Goal: Task Accomplishment & Management: Use online tool/utility

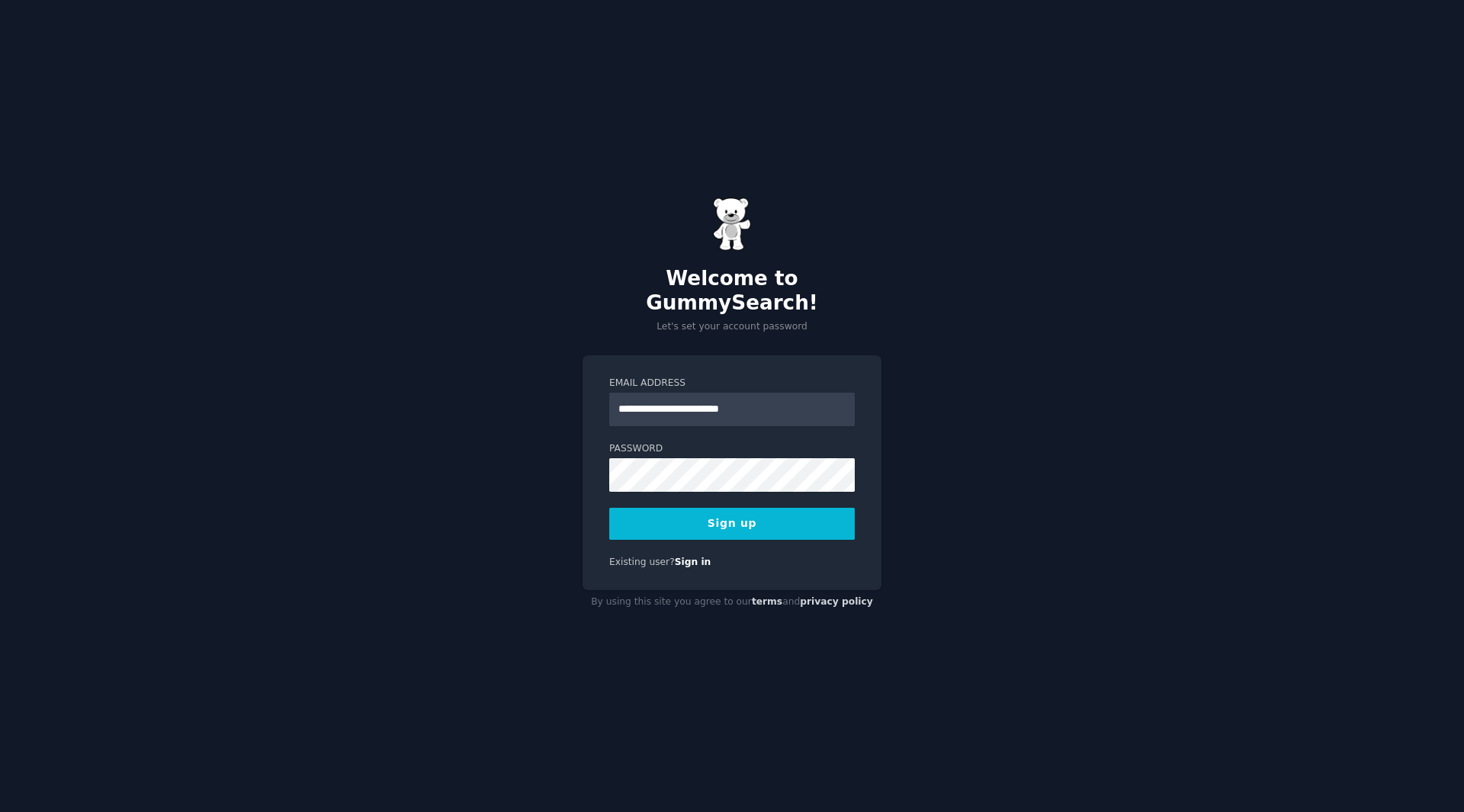
click at [716, 514] on button "Sign up" at bounding box center [732, 523] width 245 height 32
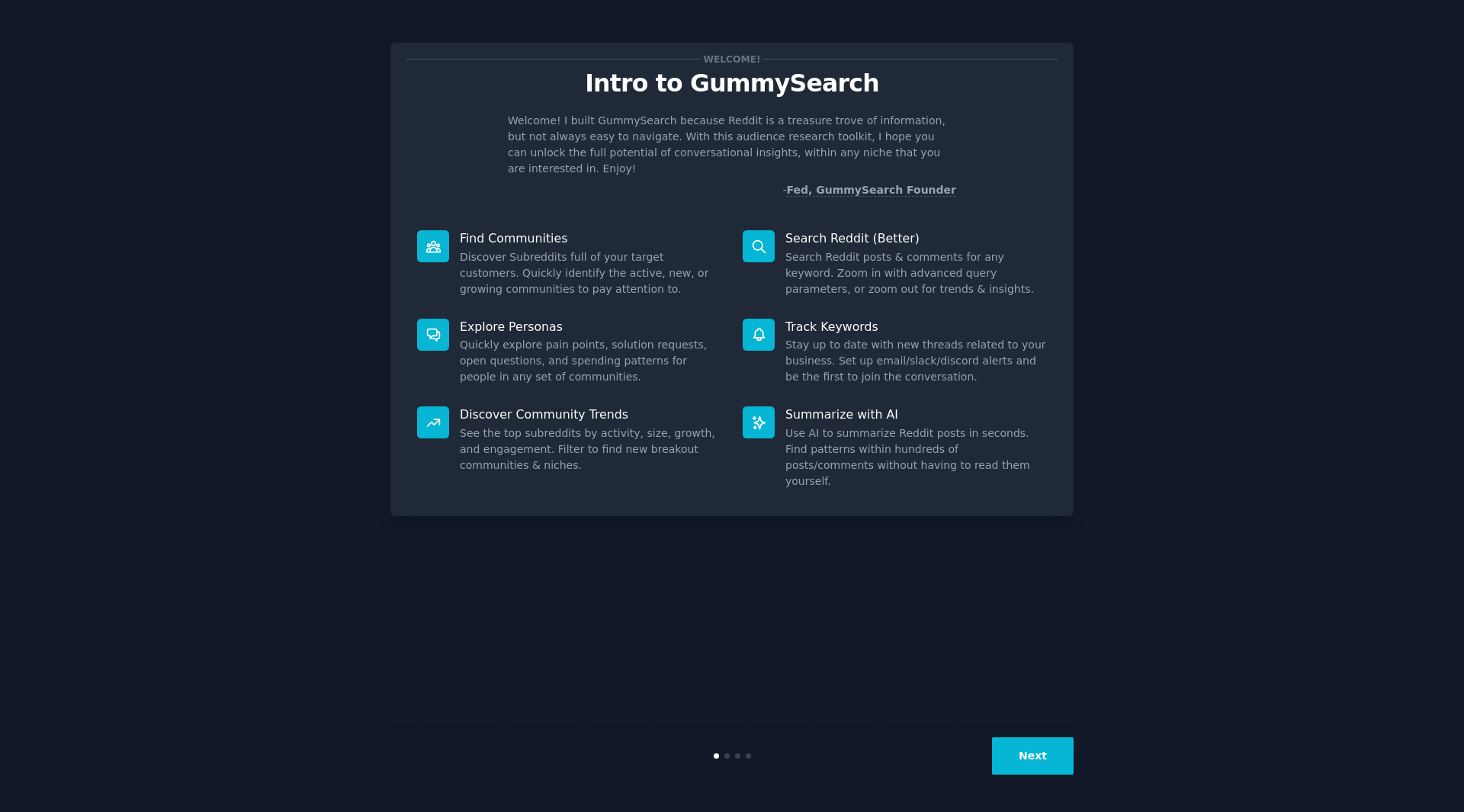
click at [1002, 747] on button "Next" at bounding box center [1033, 756] width 82 height 38
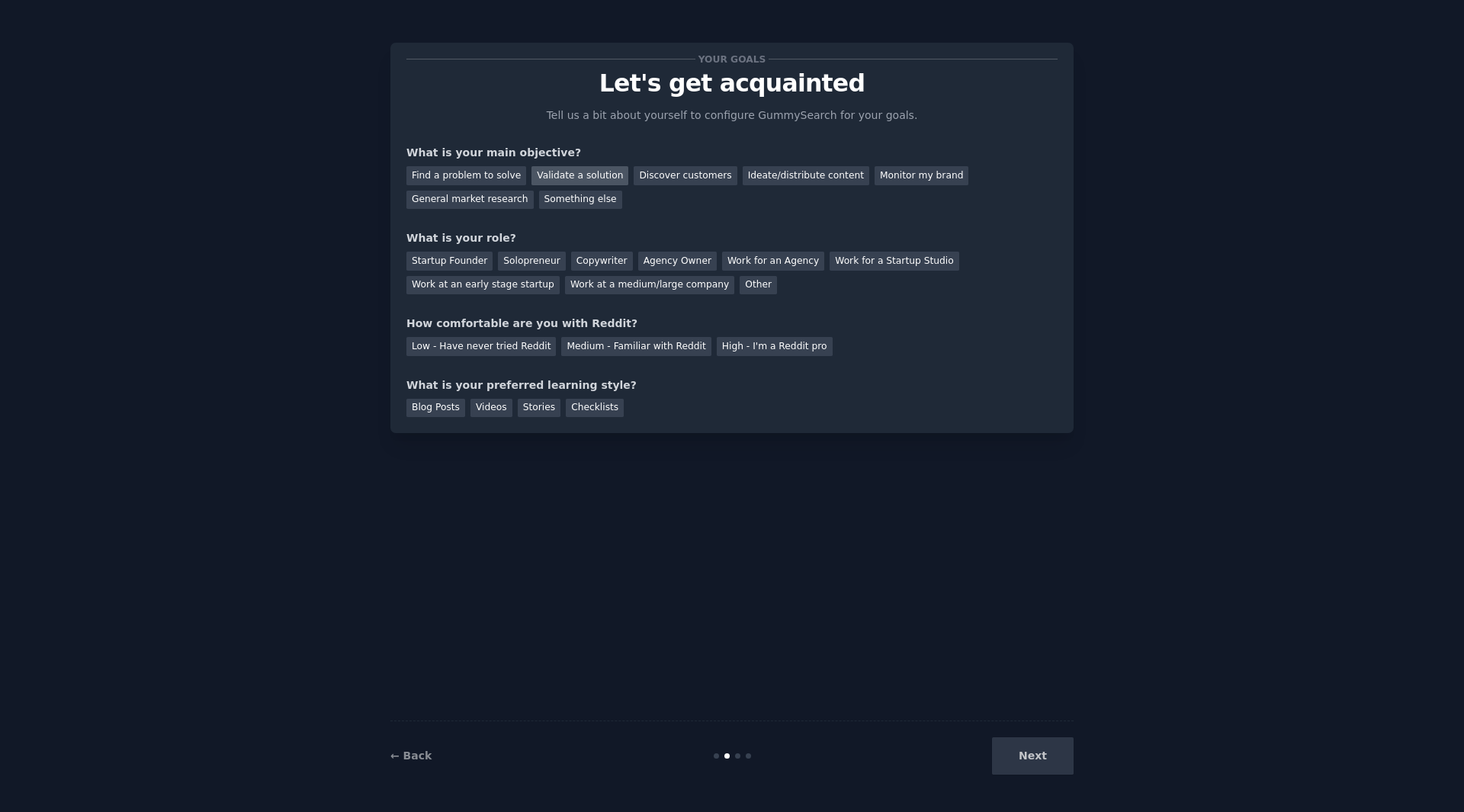
click at [546, 178] on div "Validate a solution" at bounding box center [580, 175] width 97 height 19
click at [739, 285] on div "Other" at bounding box center [758, 285] width 38 height 19
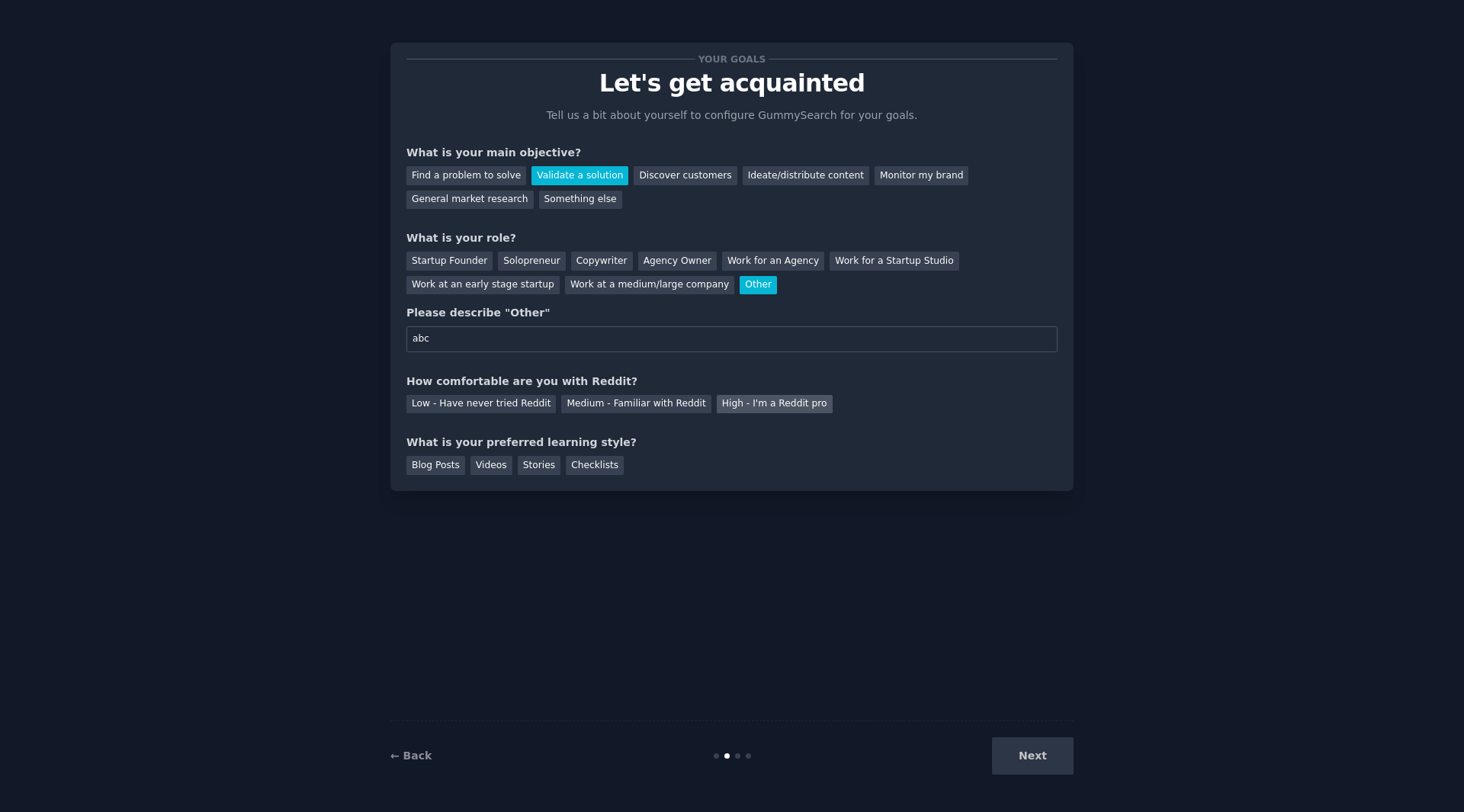
type input "abc"
click at [721, 403] on div "High - I'm a Reddit pro" at bounding box center [775, 404] width 116 height 19
click at [528, 470] on div "Stories" at bounding box center [539, 465] width 43 height 19
click at [1031, 752] on button "Next" at bounding box center [1033, 756] width 82 height 38
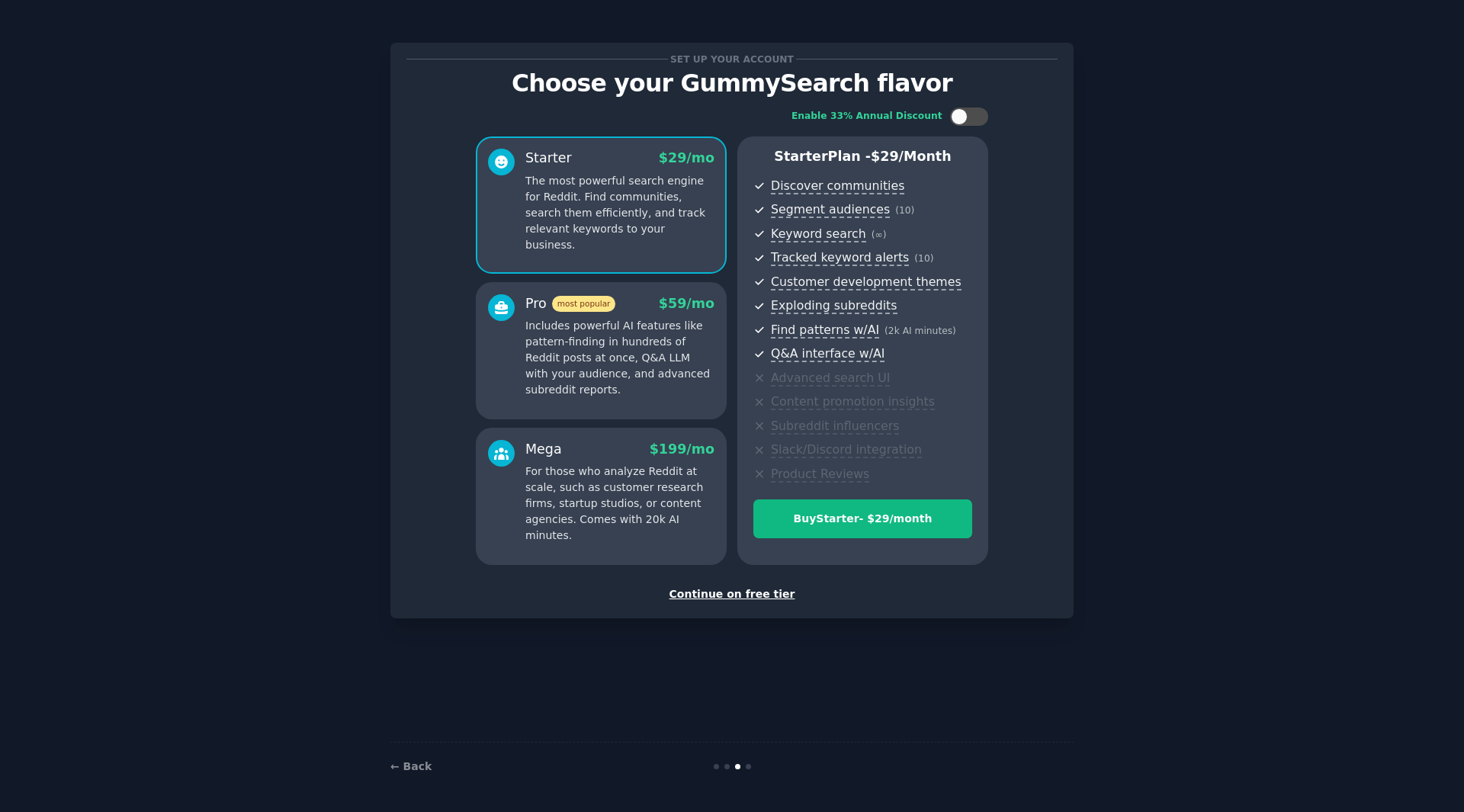
click at [772, 591] on div "Continue on free tier" at bounding box center [732, 594] width 651 height 16
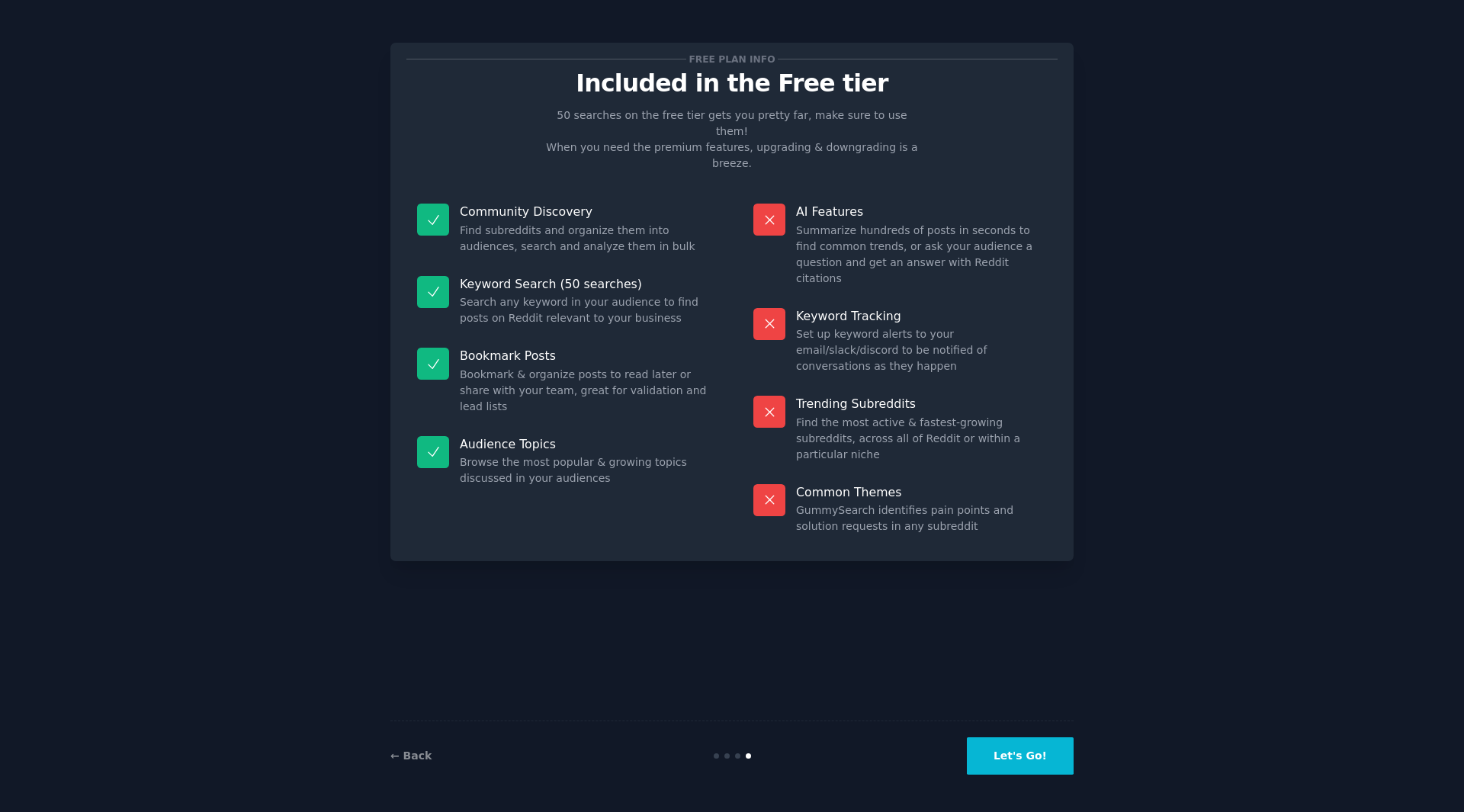
click at [1046, 756] on button "Let's Go!" at bounding box center [1020, 756] width 107 height 38
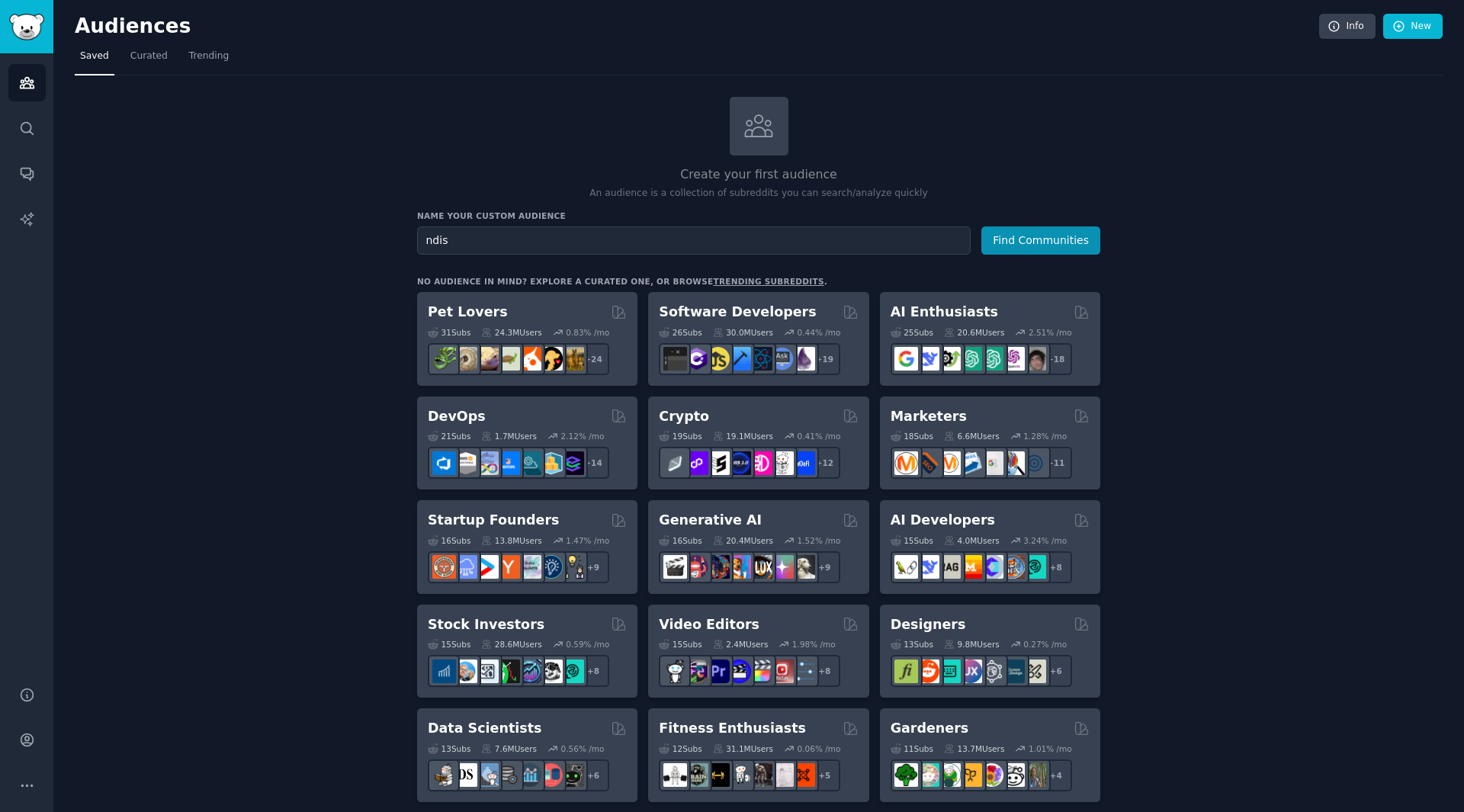
type input "ndis"
click at [981, 227] on button "Find Communities" at bounding box center [1040, 240] width 119 height 28
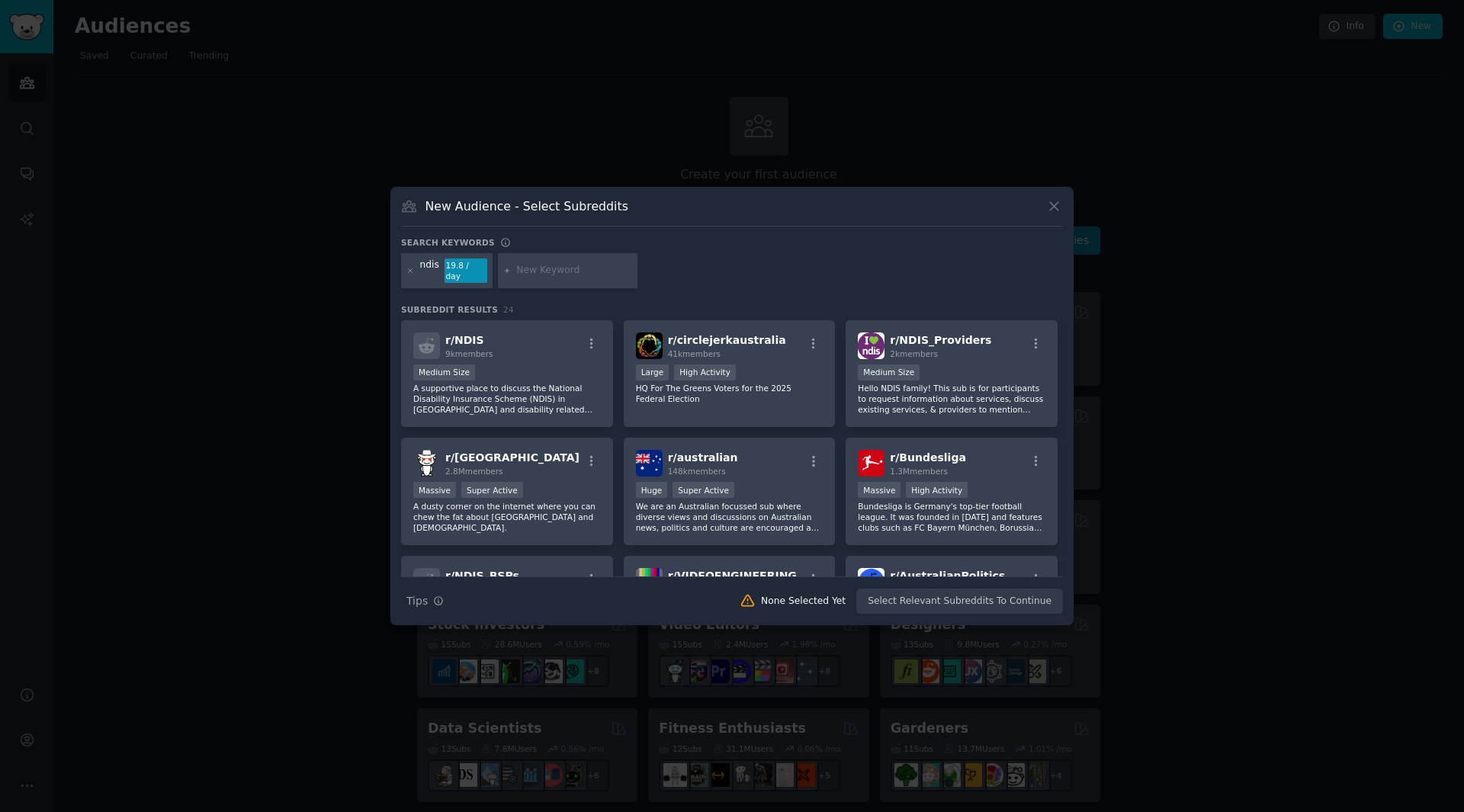
click at [546, 276] on input "text" at bounding box center [574, 271] width 116 height 14
type input "national disability insurance scheme"
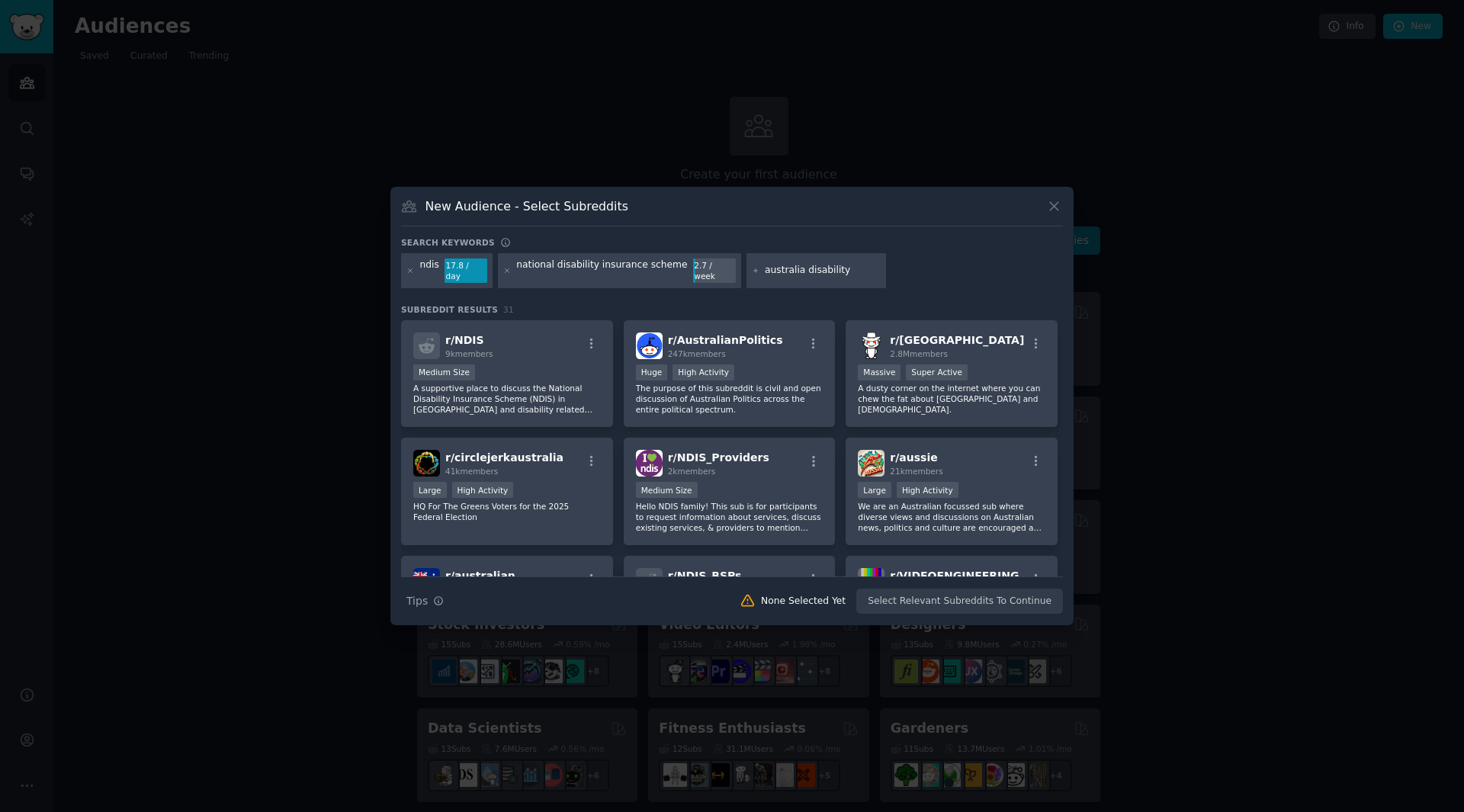
type input "Australia disability"
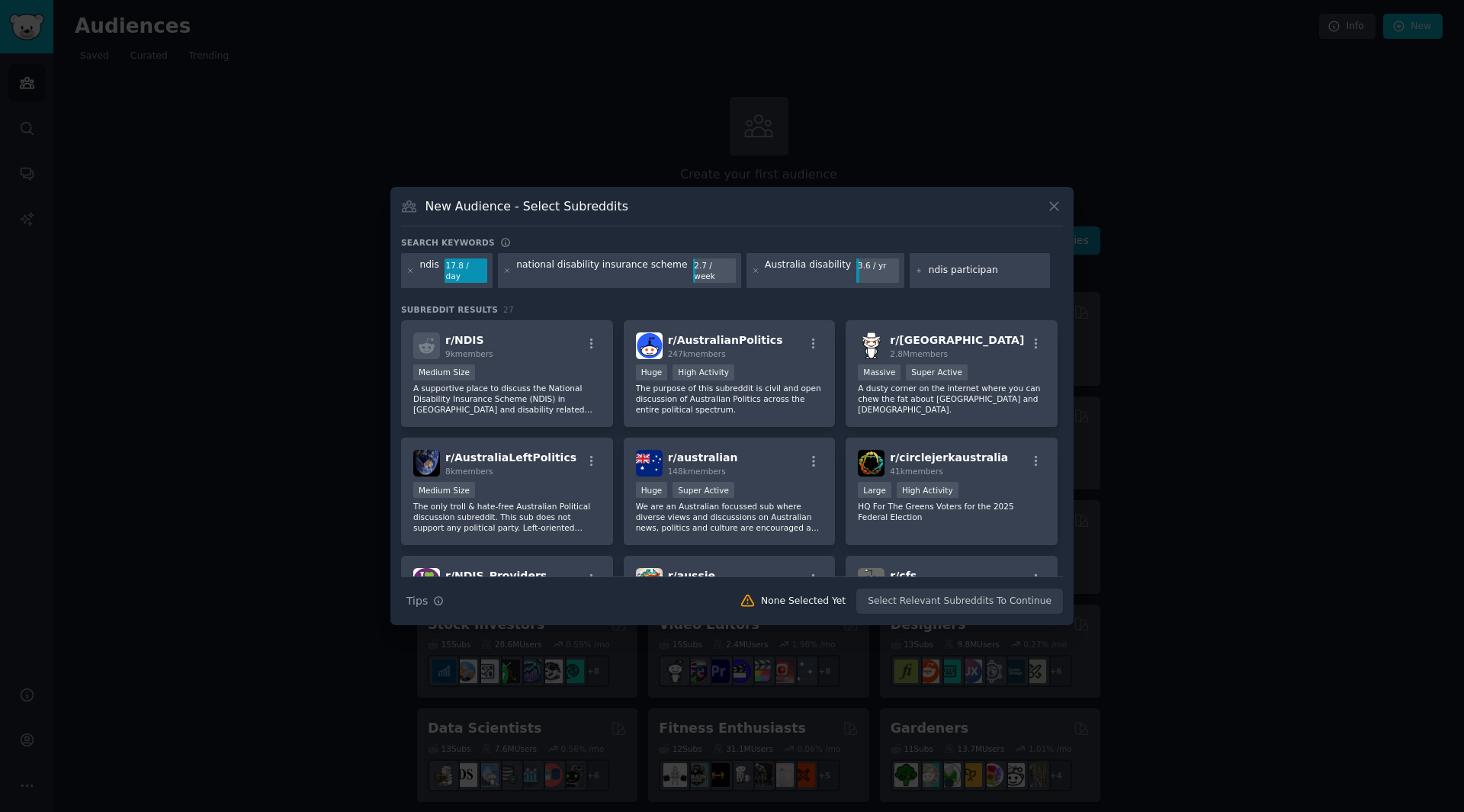
type input "ndis participant"
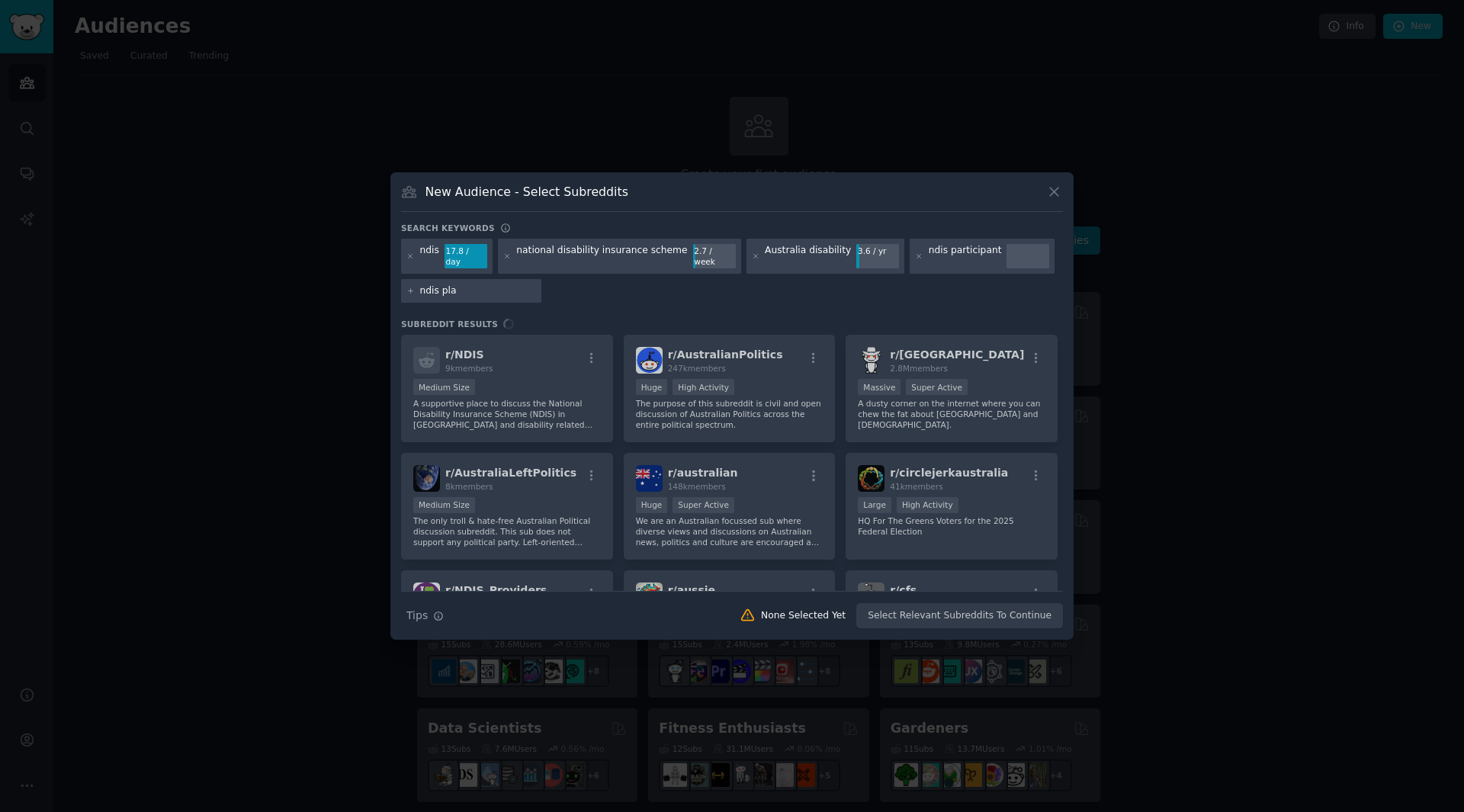
type input "ndis plan"
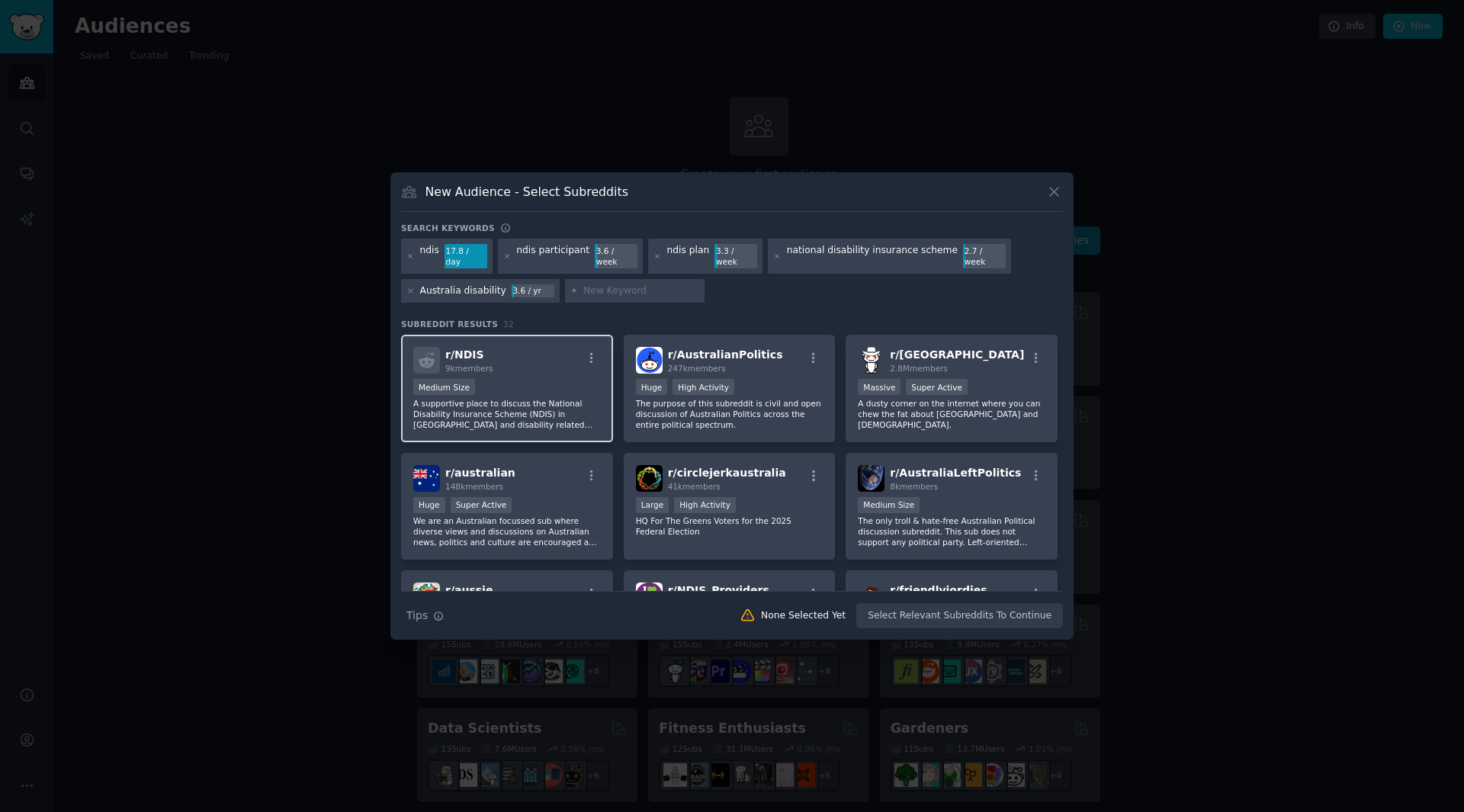
click at [515, 398] on p "A supportive place to discuss the National Disability Insurance Scheme (NDIS) i…" at bounding box center [506, 414] width 187 height 32
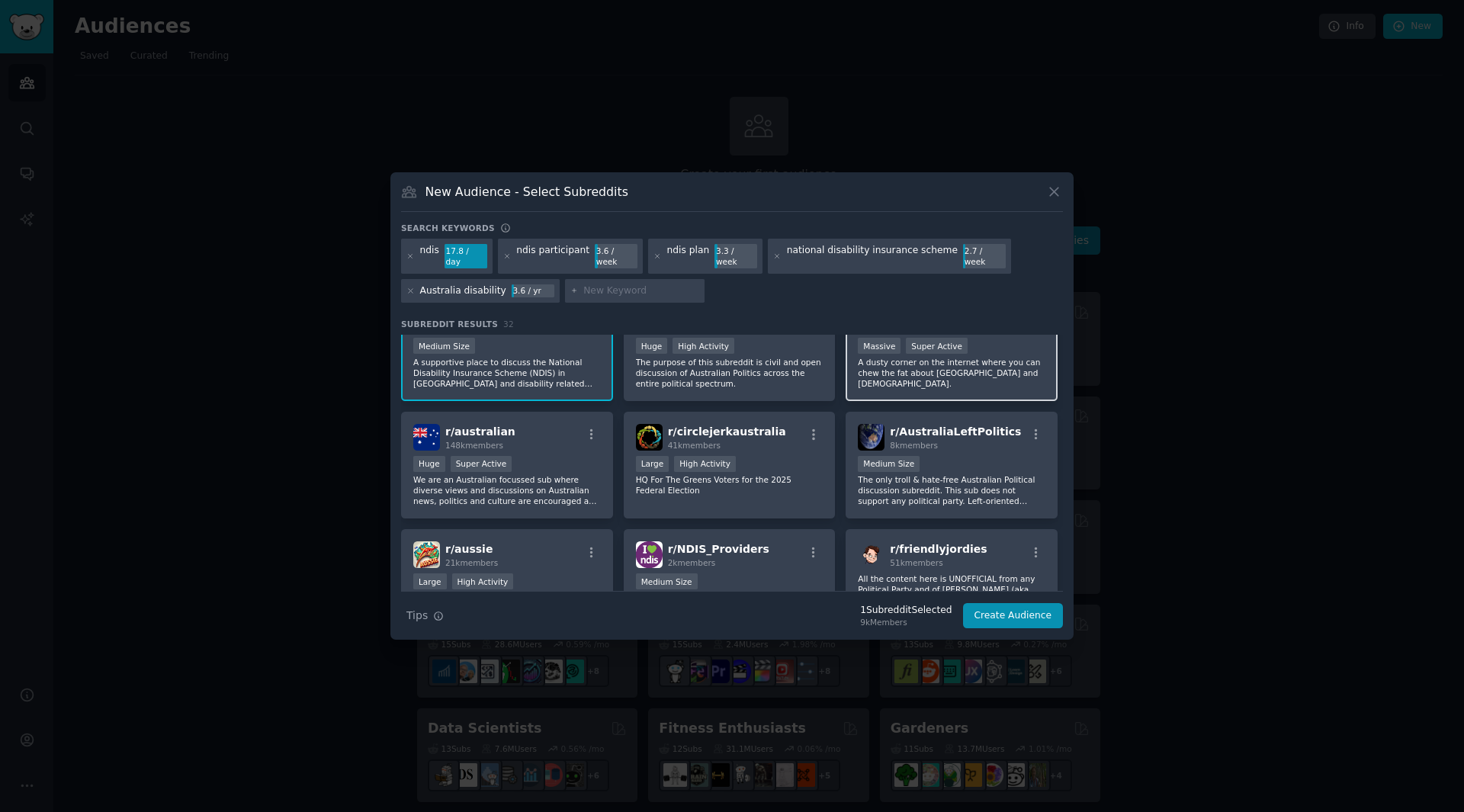
scroll to position [76, 0]
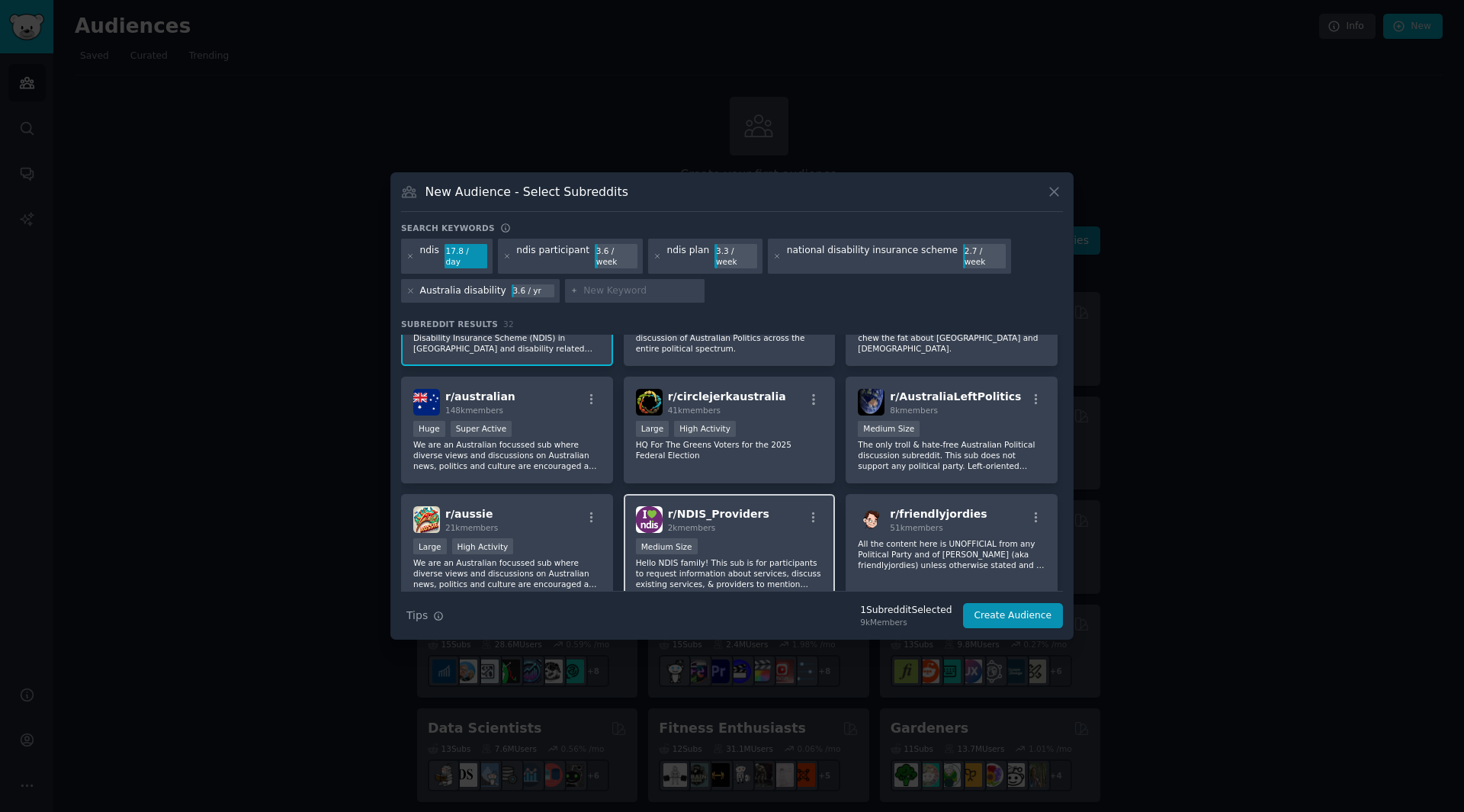
click at [729, 514] on span "r/ NDIS_Providers" at bounding box center [719, 514] width 101 height 12
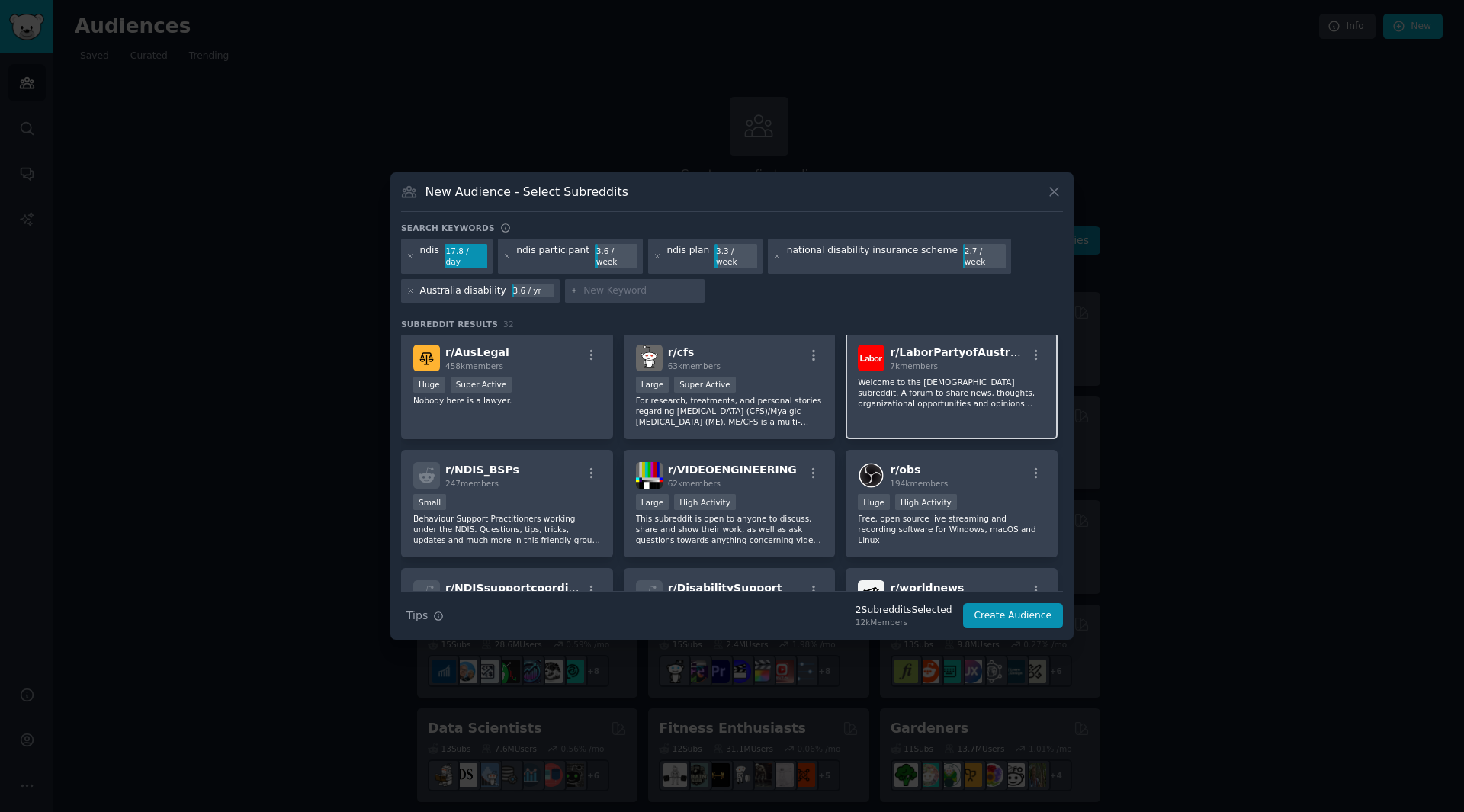
scroll to position [381, 0]
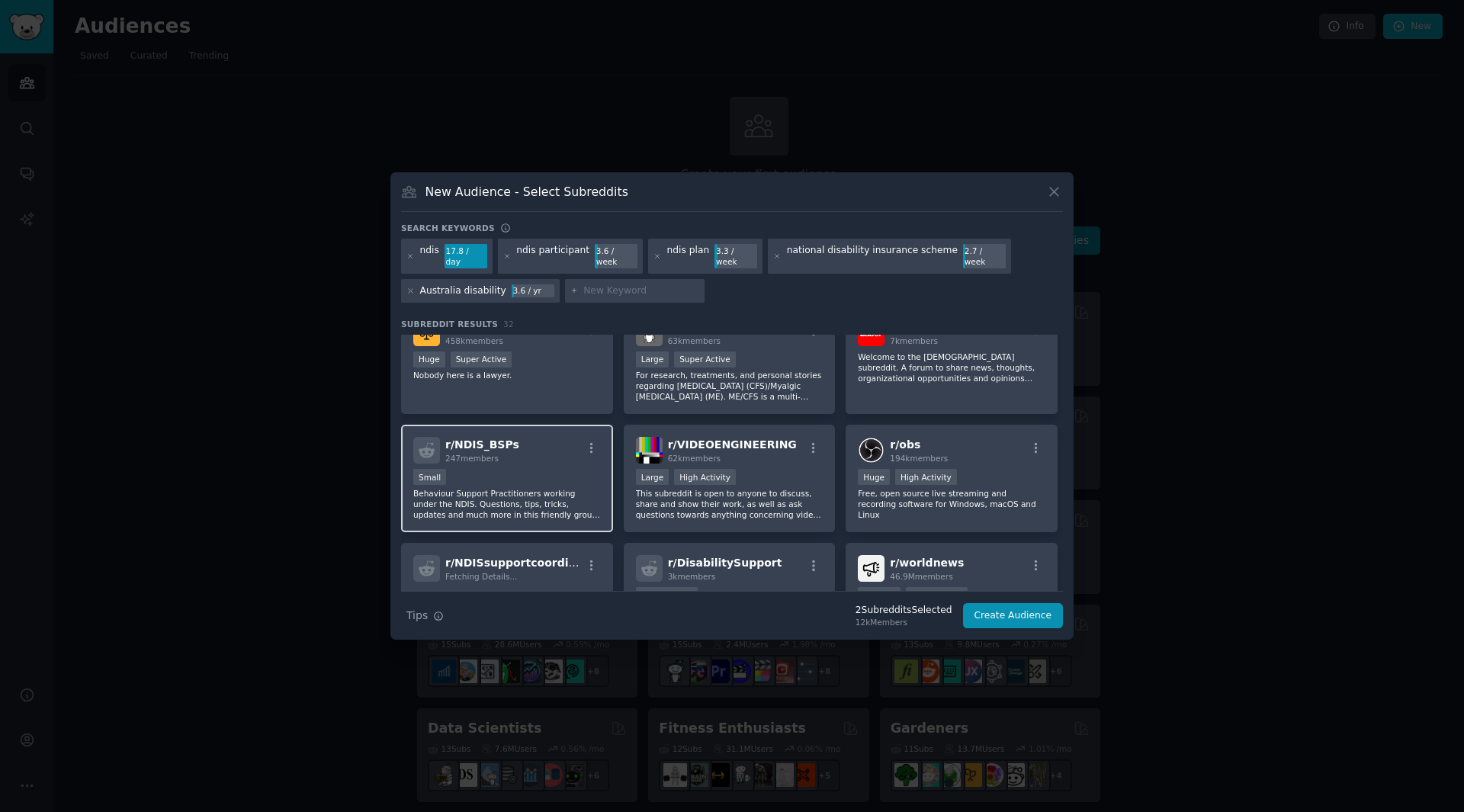
click at [537, 469] on div "Small" at bounding box center [506, 478] width 187 height 19
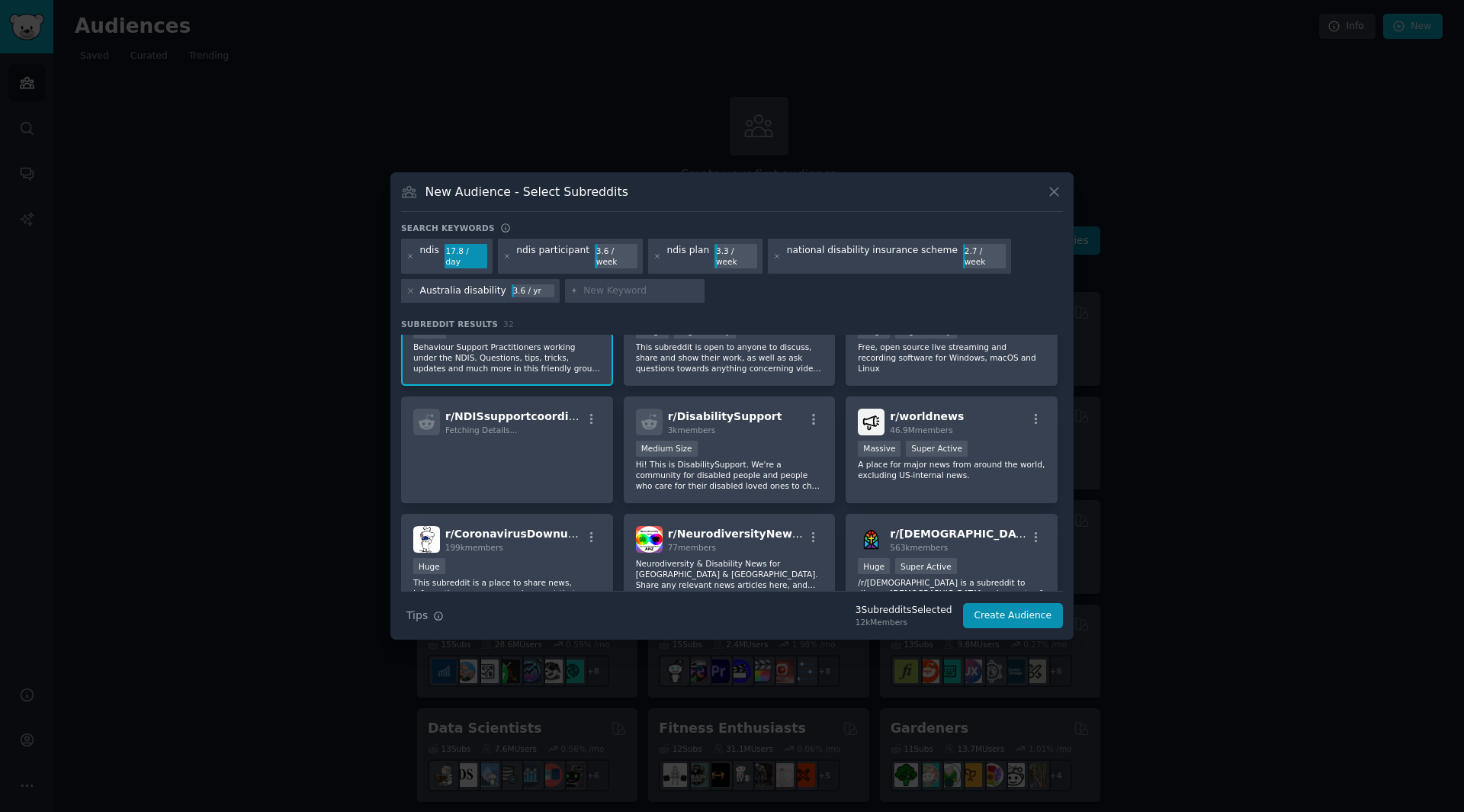
scroll to position [534, 0]
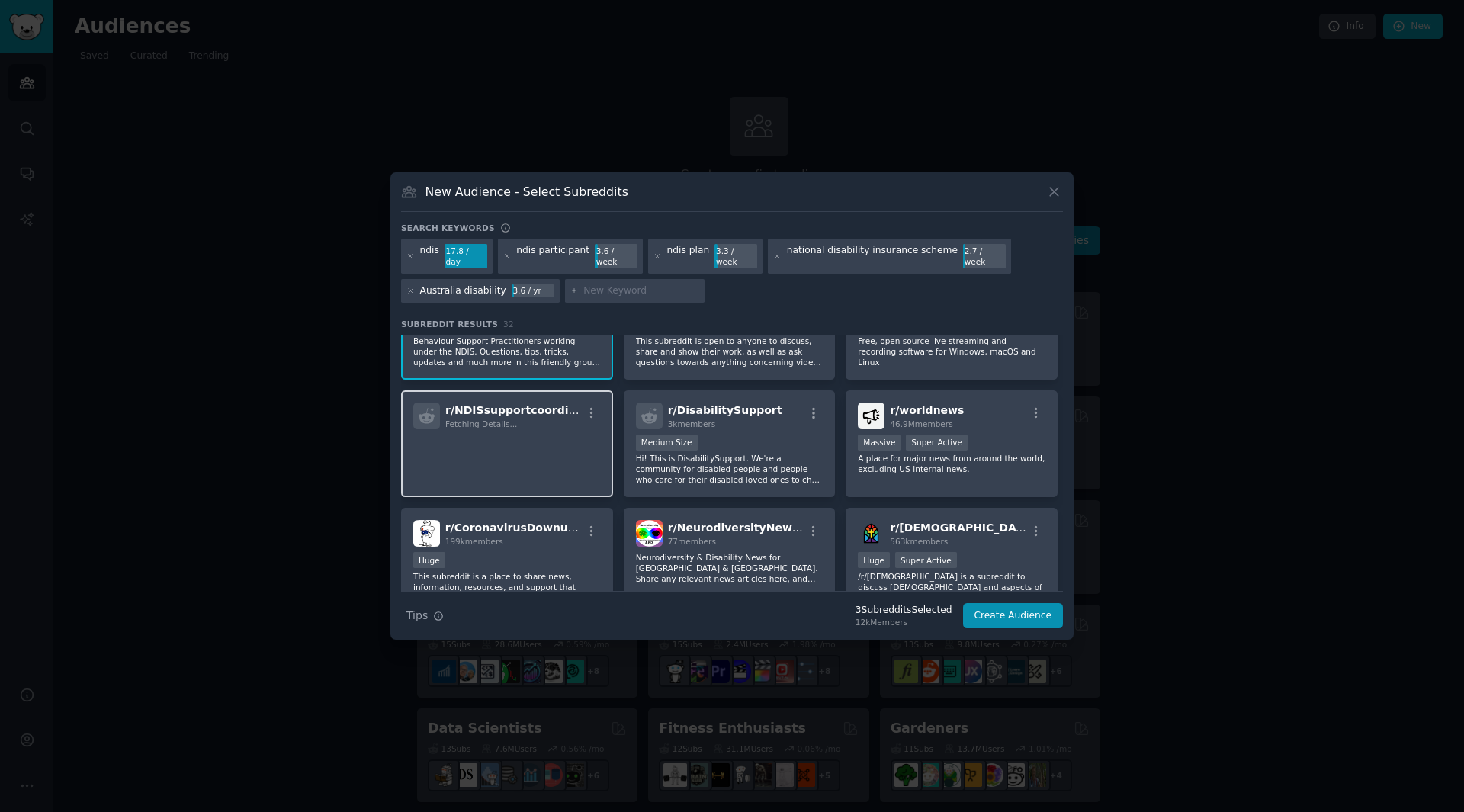
click at [536, 446] on p at bounding box center [506, 450] width 187 height 32
click at [761, 443] on div "Medium Size" at bounding box center [730, 443] width 187 height 19
click at [550, 445] on p at bounding box center [506, 450] width 187 height 32
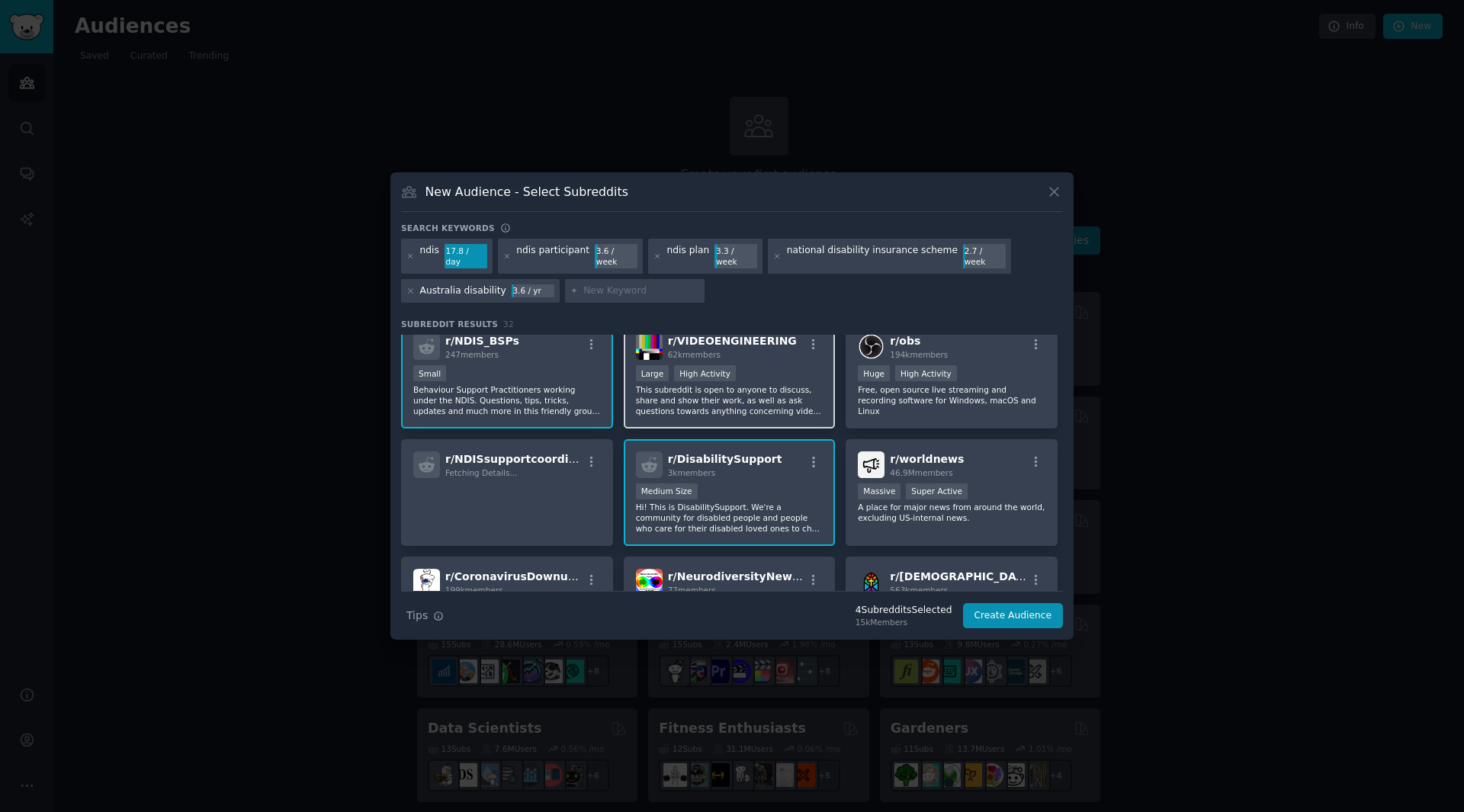
scroll to position [457, 0]
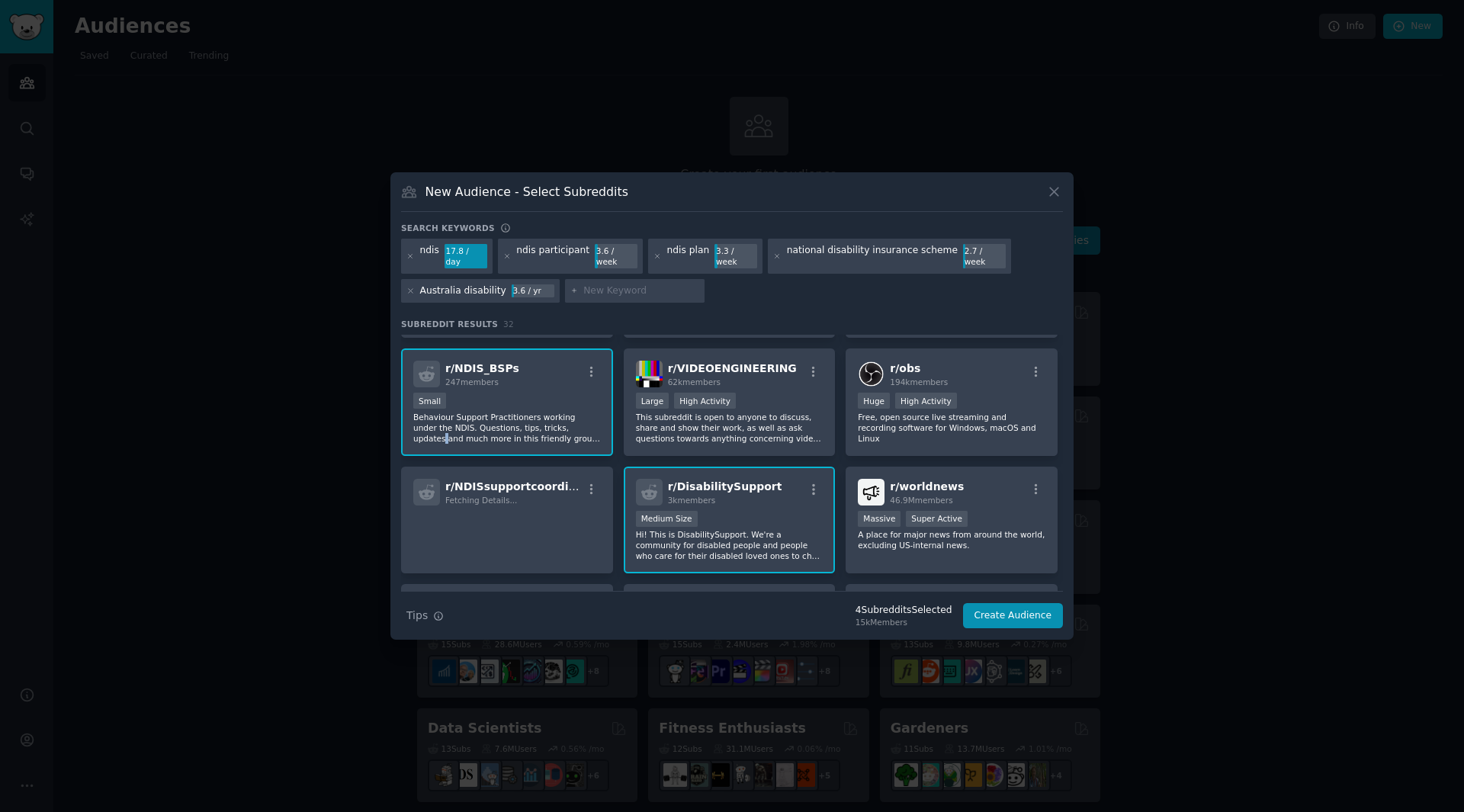
click at [545, 422] on p "Behaviour Support Practitioners working under the NDIS. Questions, tips, tricks…" at bounding box center [506, 427] width 187 height 32
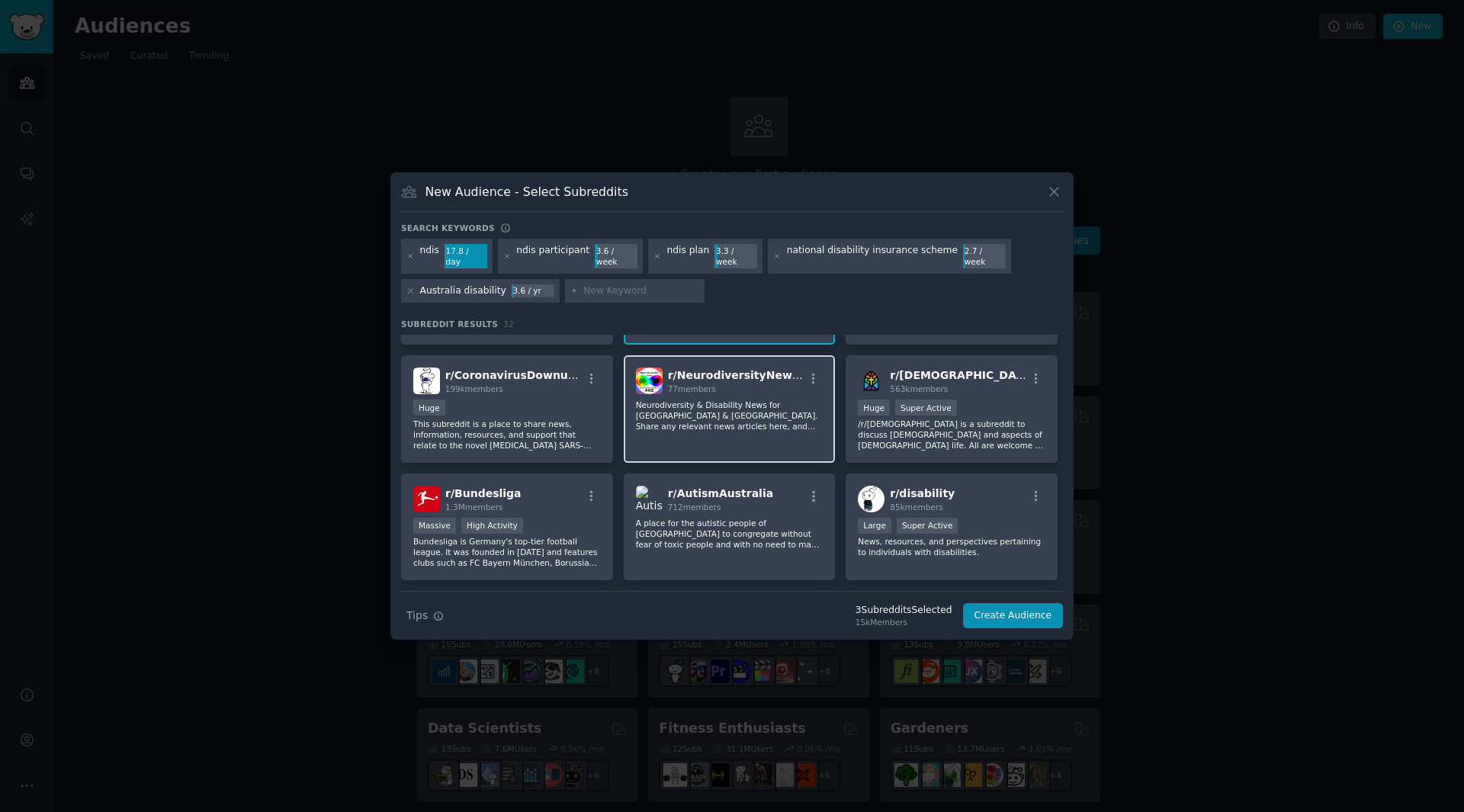
scroll to position [762, 0]
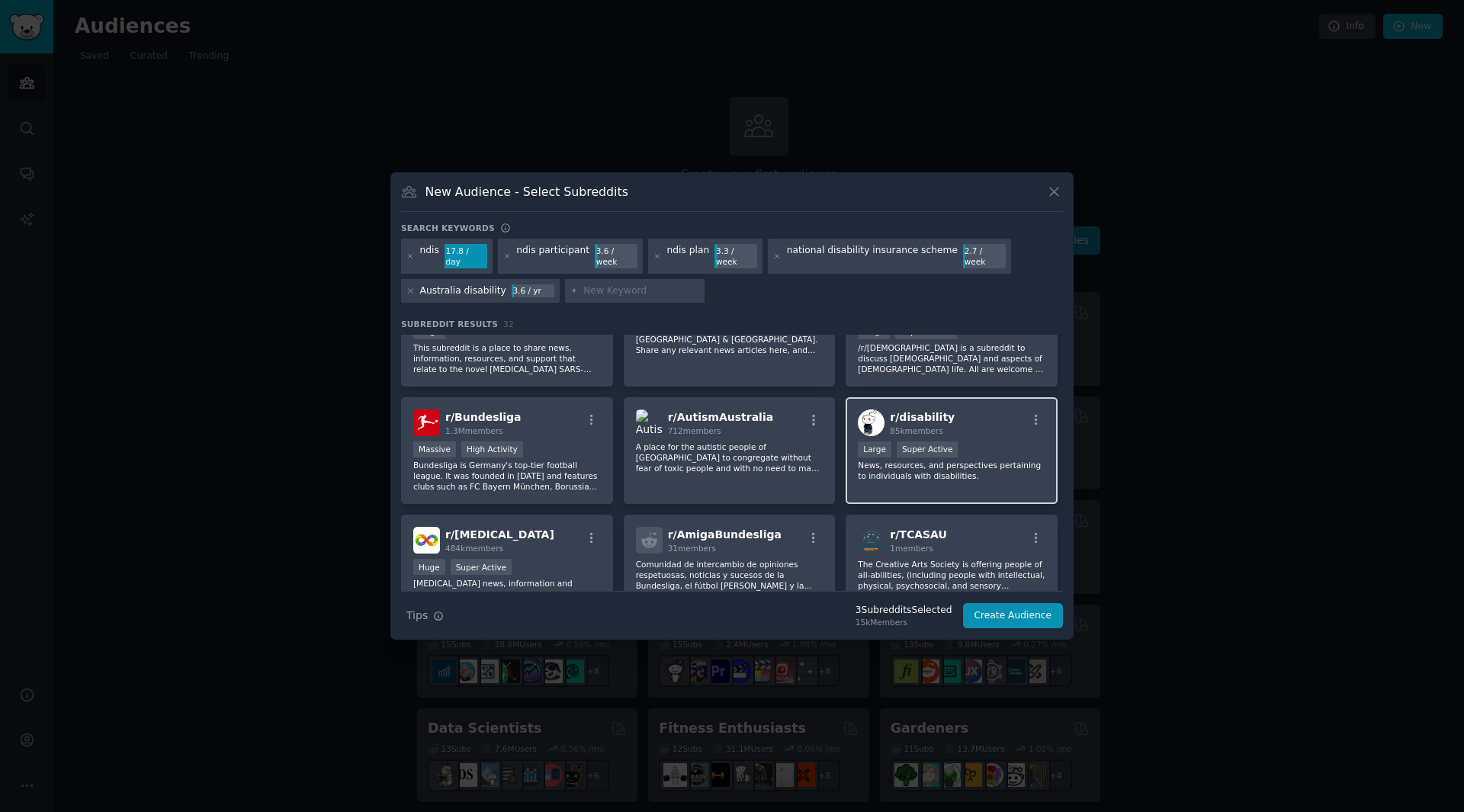
click at [955, 433] on div "r/ disability 85k members >= 95th percentile for submissions / day Large Super …" at bounding box center [951, 451] width 212 height 107
click at [1042, 415] on div "r/ disability 85k members >= 95th percentile for submissions / day Large Super …" at bounding box center [951, 451] width 212 height 107
click at [1039, 414] on icon "button" at bounding box center [1036, 419] width 14 height 14
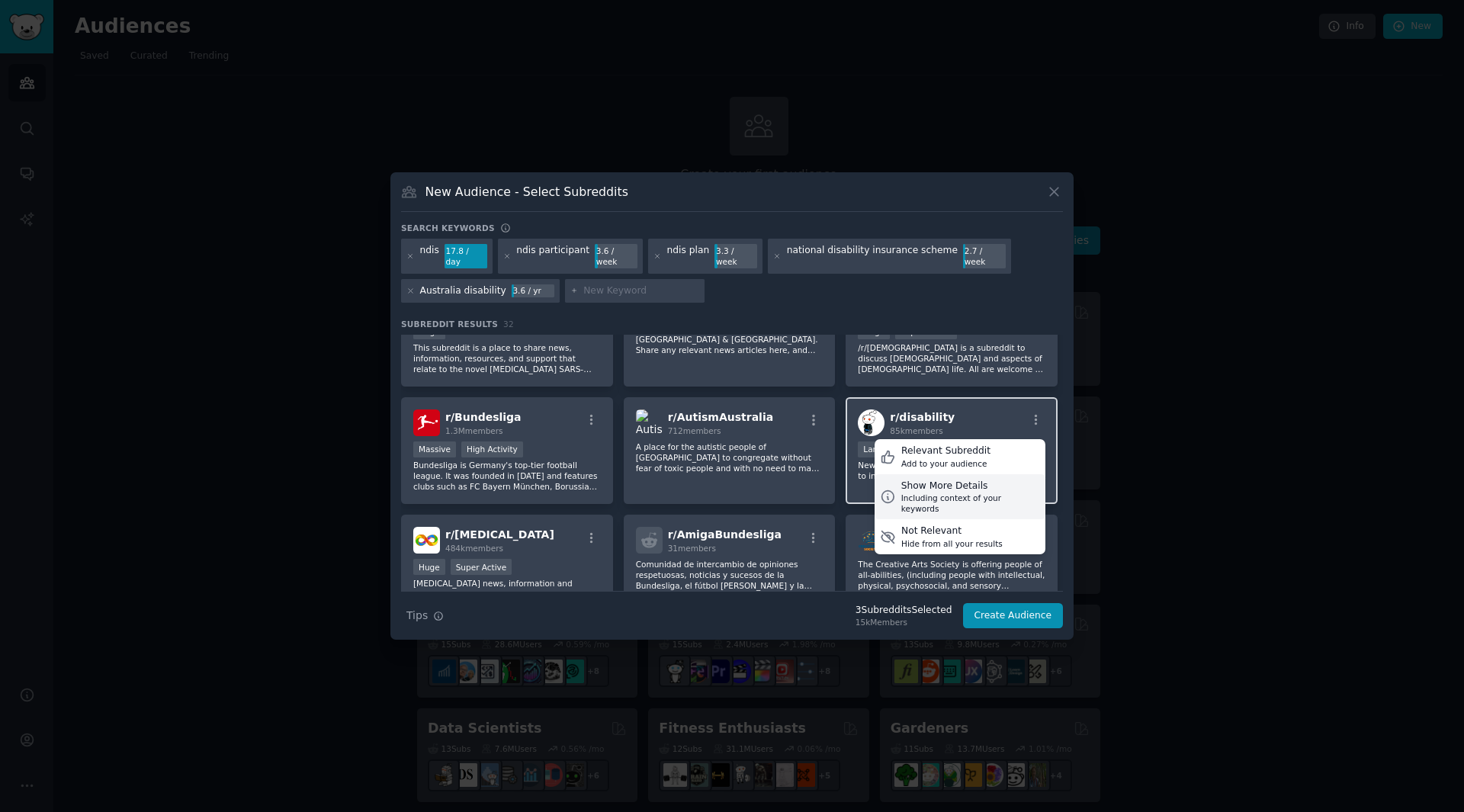
click at [985, 492] on div "Including context of your keywords" at bounding box center [971, 503] width 139 height 21
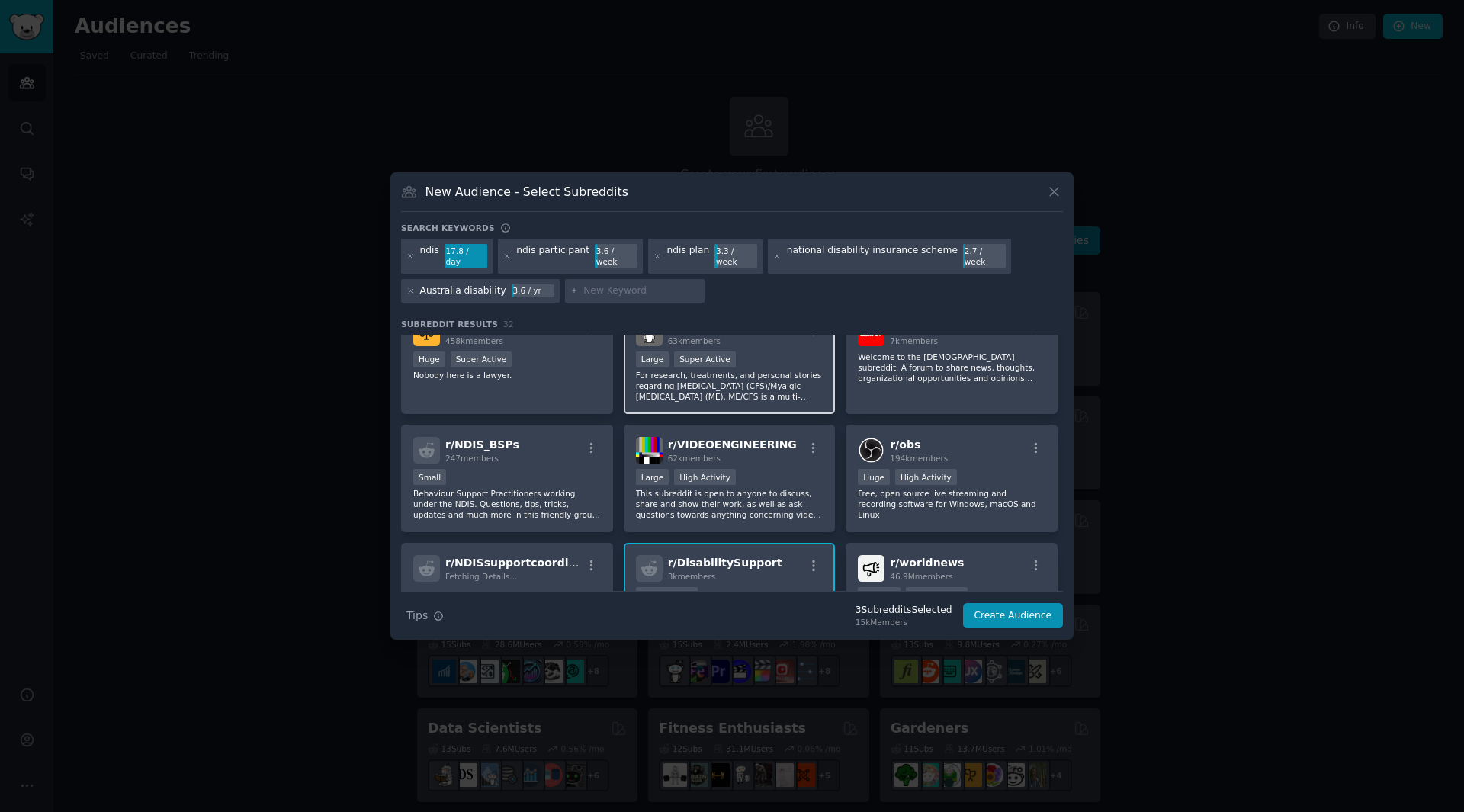
scroll to position [457, 0]
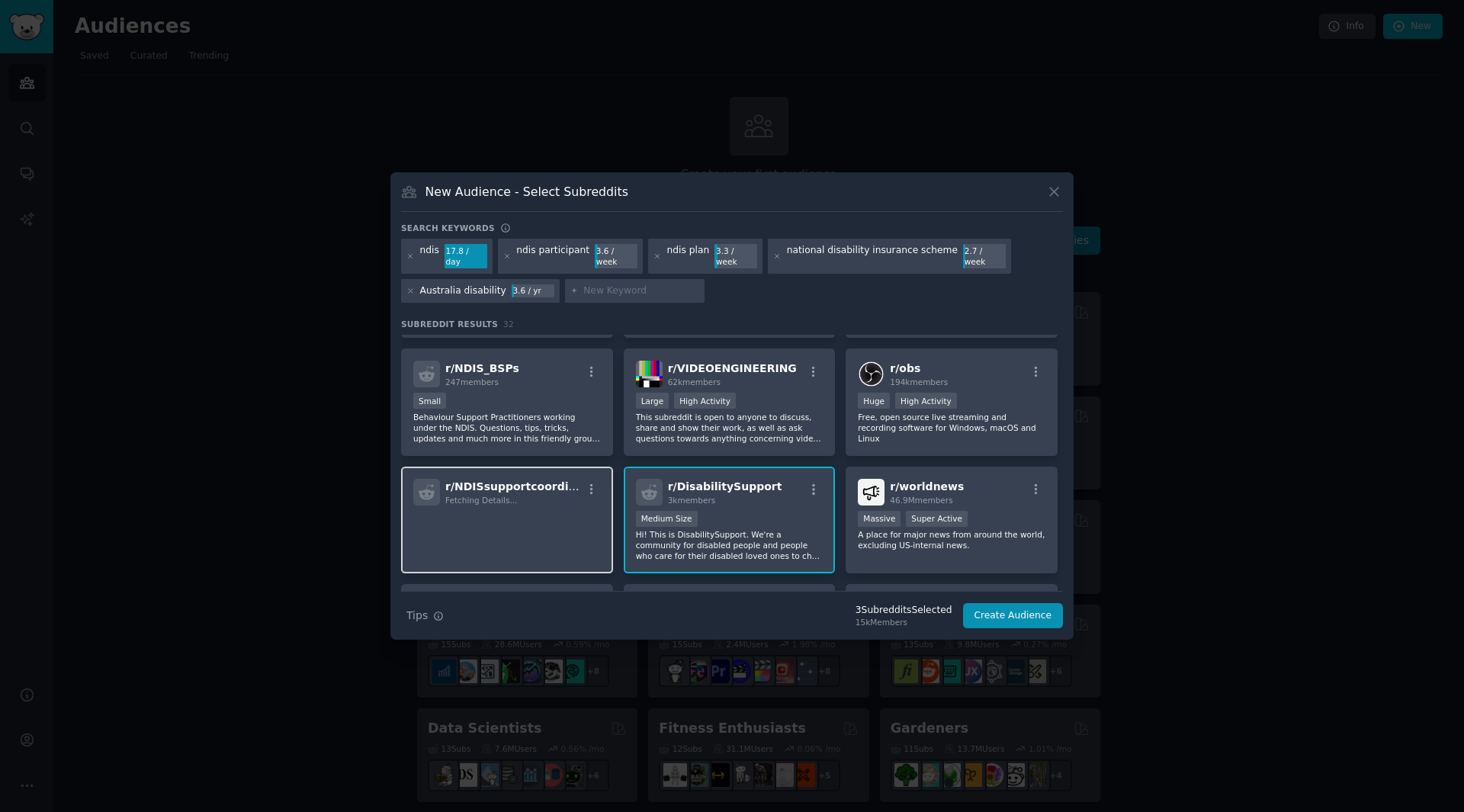
click at [569, 527] on p at bounding box center [506, 527] width 187 height 32
click at [528, 501] on div "r/ NDISsupportcoordinatn Fetching Details..." at bounding box center [506, 520] width 212 height 107
click at [1005, 610] on button "Create Audience" at bounding box center [1013, 616] width 101 height 26
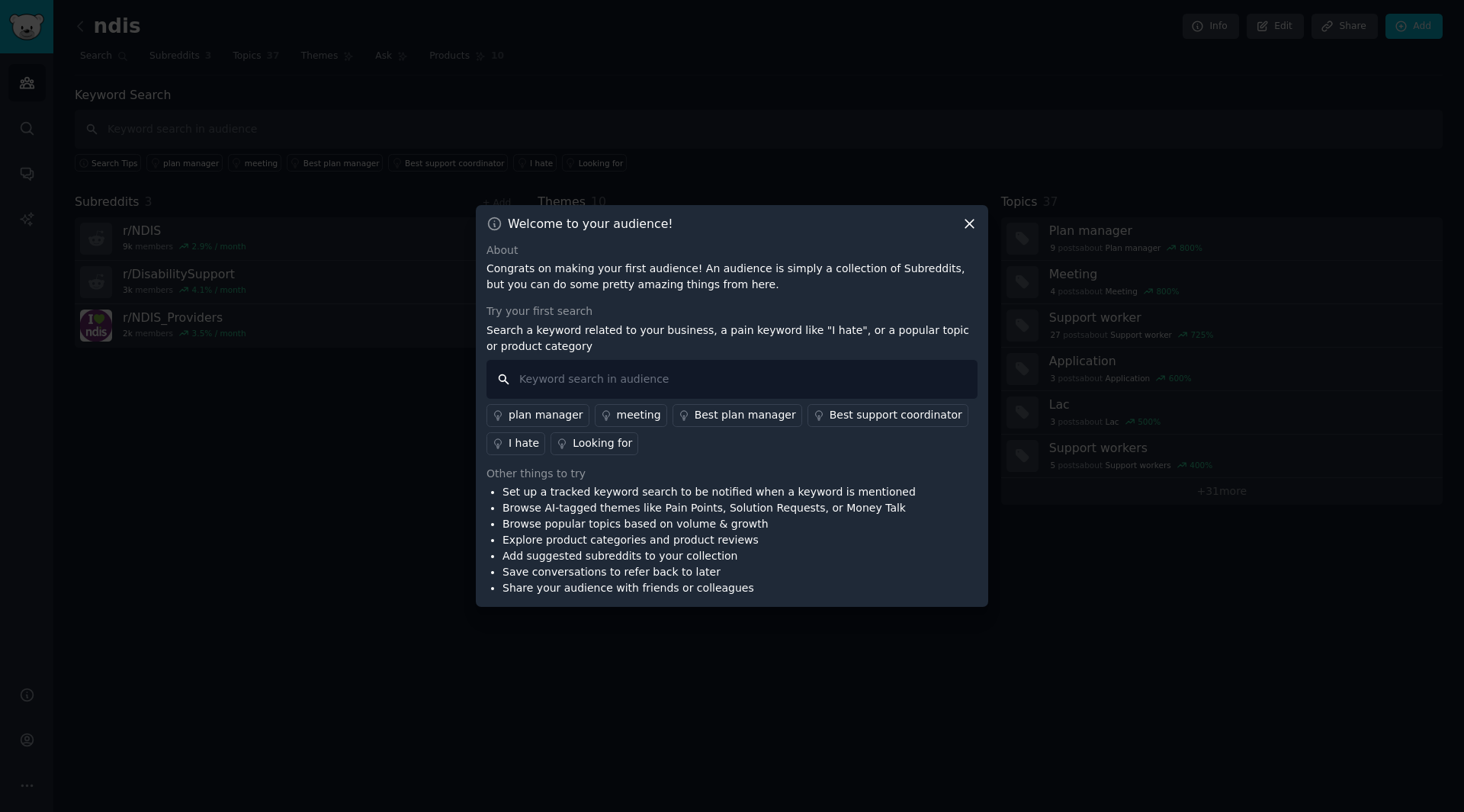
click at [628, 378] on input "text" at bounding box center [732, 379] width 491 height 39
type input "ndis plan"
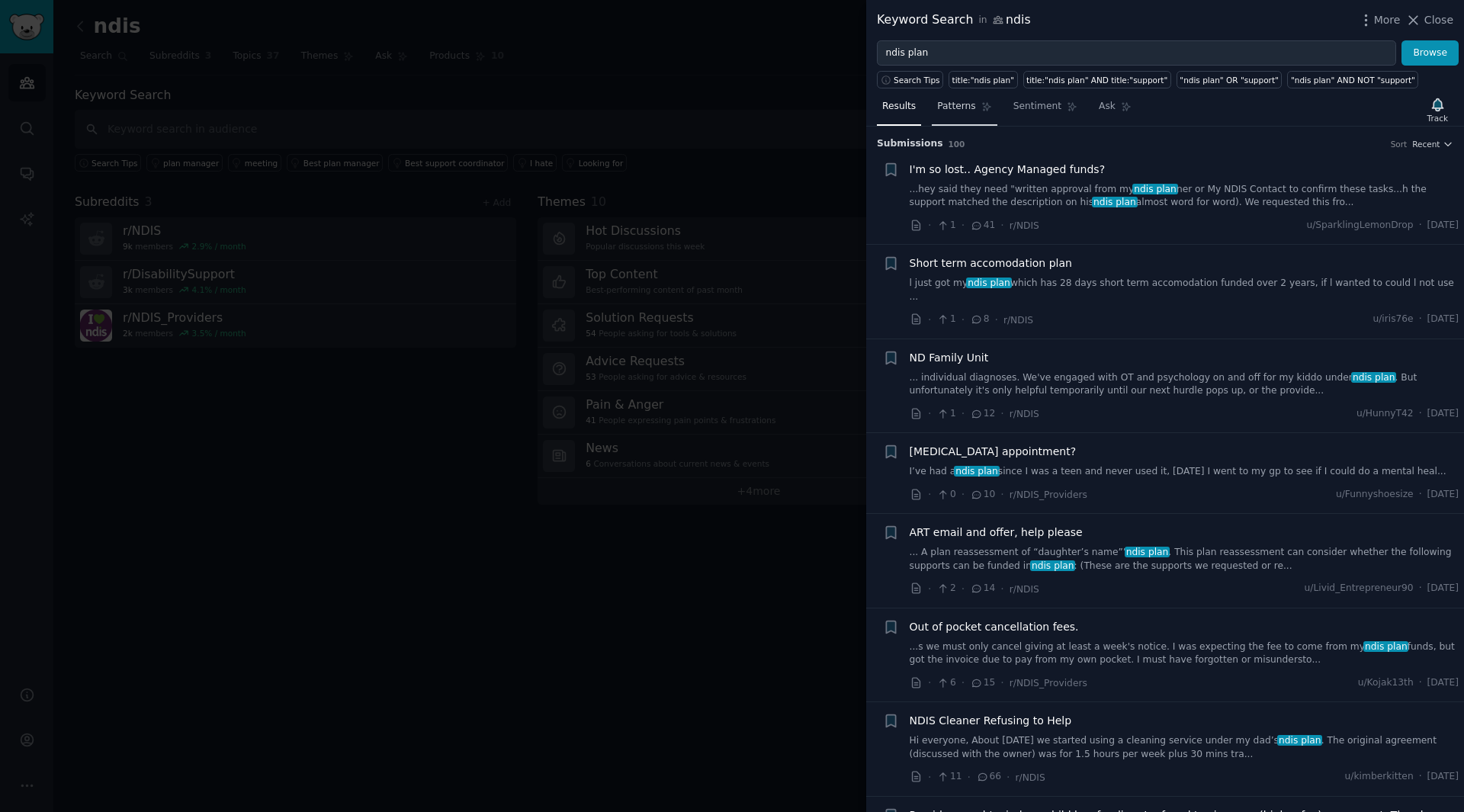
click at [963, 114] on link "Patterns" at bounding box center [963, 110] width 65 height 31
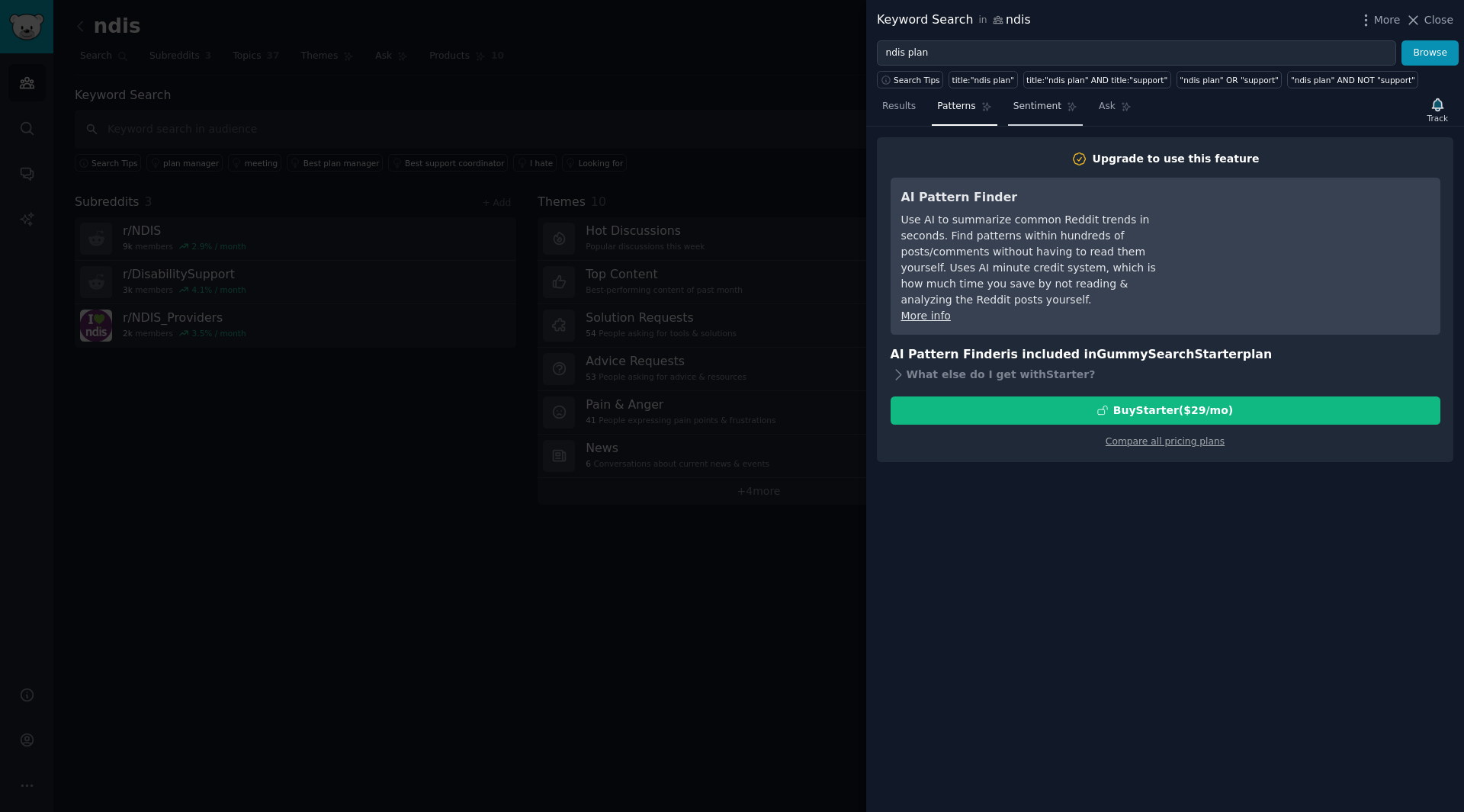
click at [1041, 112] on span "Sentiment" at bounding box center [1037, 106] width 48 height 14
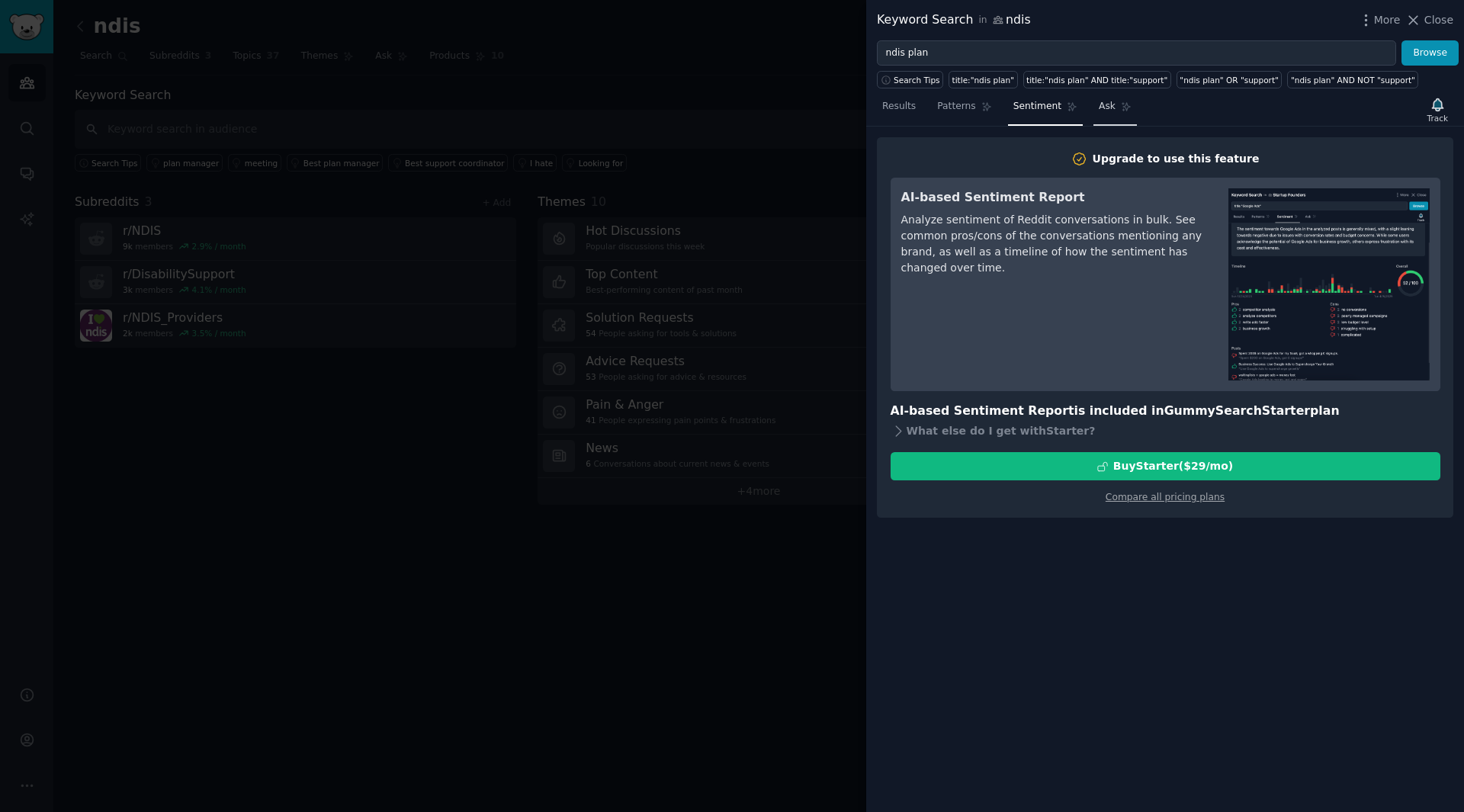
click at [1094, 100] on link "Ask" at bounding box center [1115, 110] width 43 height 31
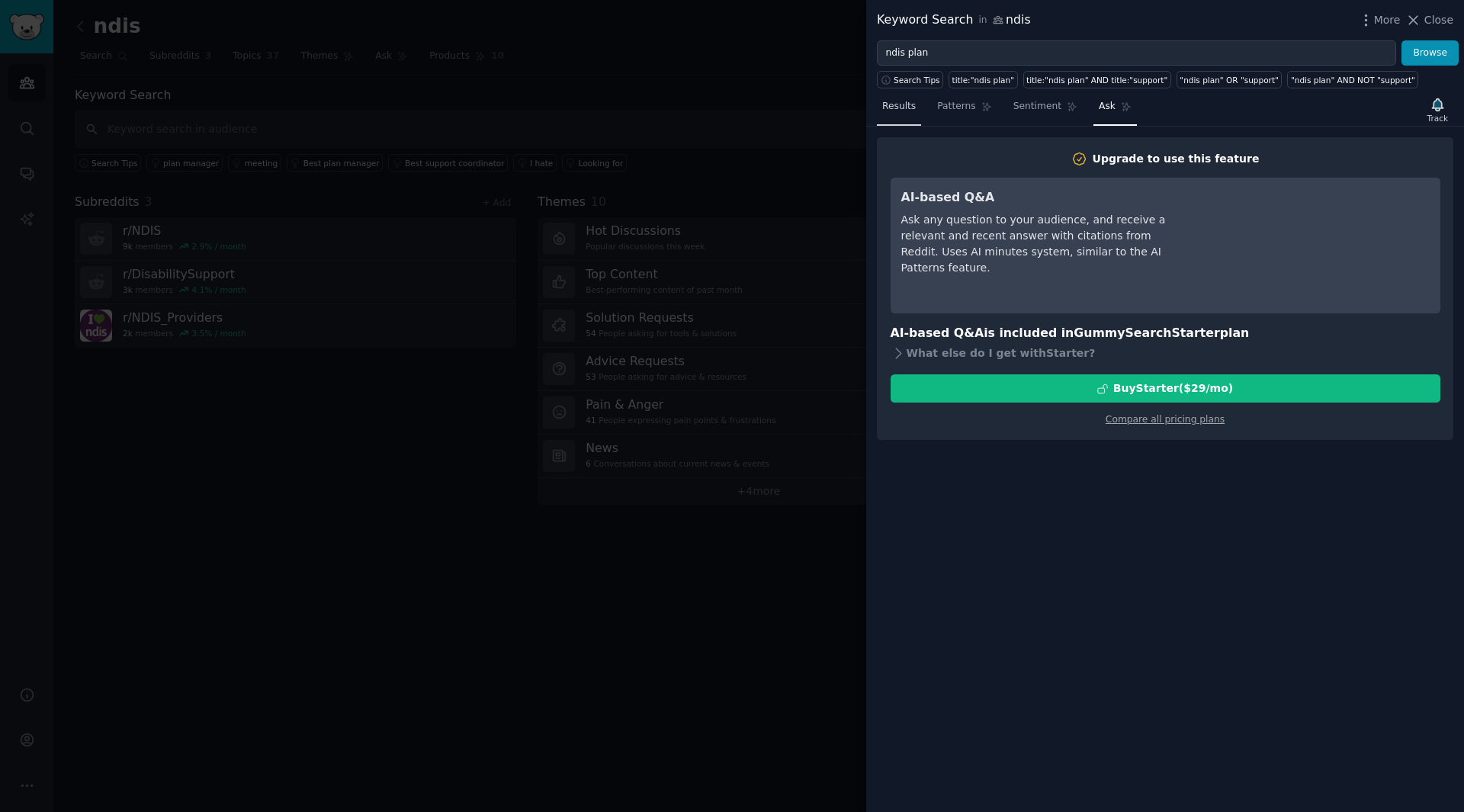
click at [911, 105] on span "Results" at bounding box center [899, 106] width 34 height 14
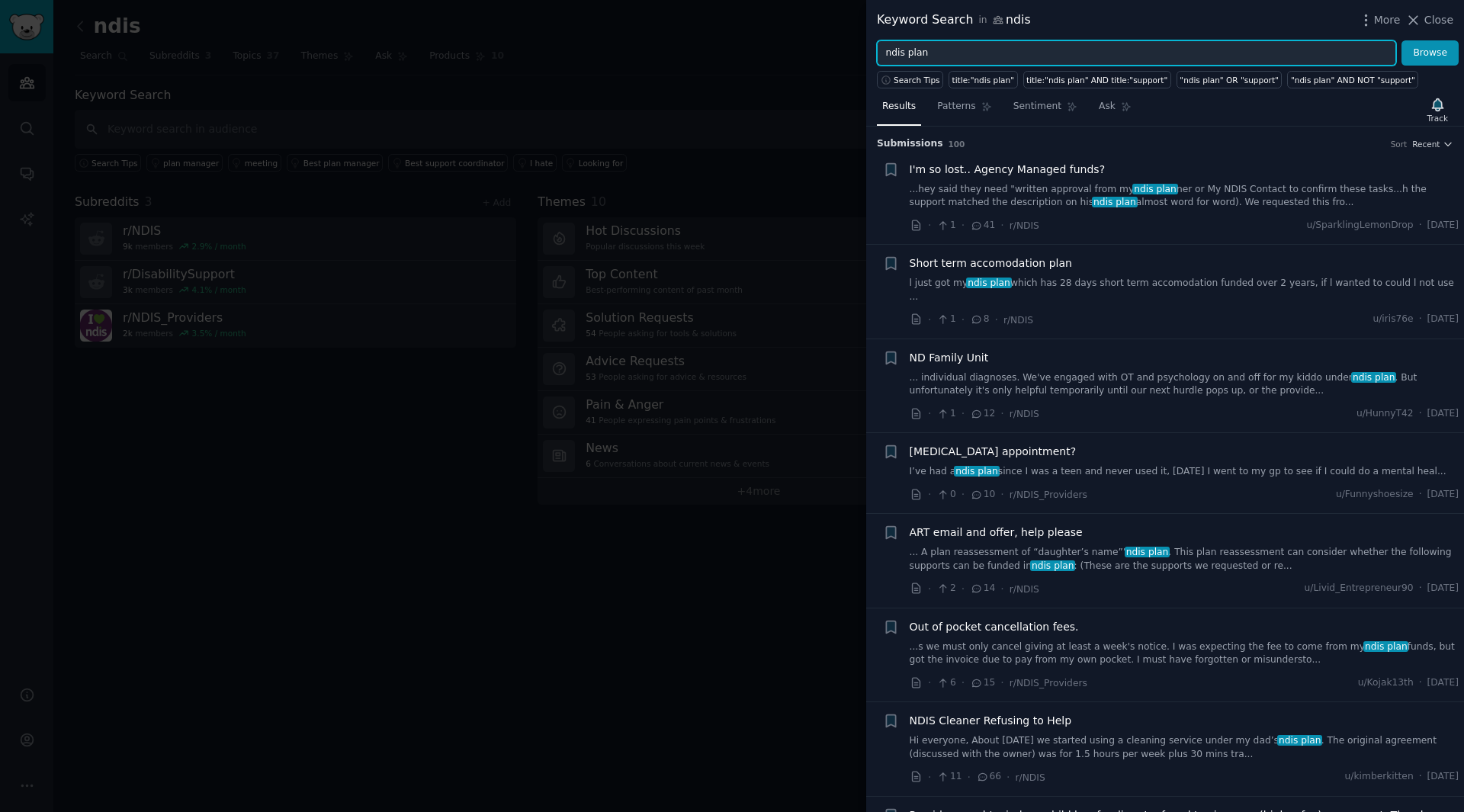
click at [918, 49] on input "ndis plan" at bounding box center [1136, 53] width 519 height 26
click at [932, 58] on input "ndis plan" at bounding box center [1136, 53] width 519 height 26
type input "ndis participant"
click at [1442, 52] on button "Browse" at bounding box center [1430, 53] width 57 height 26
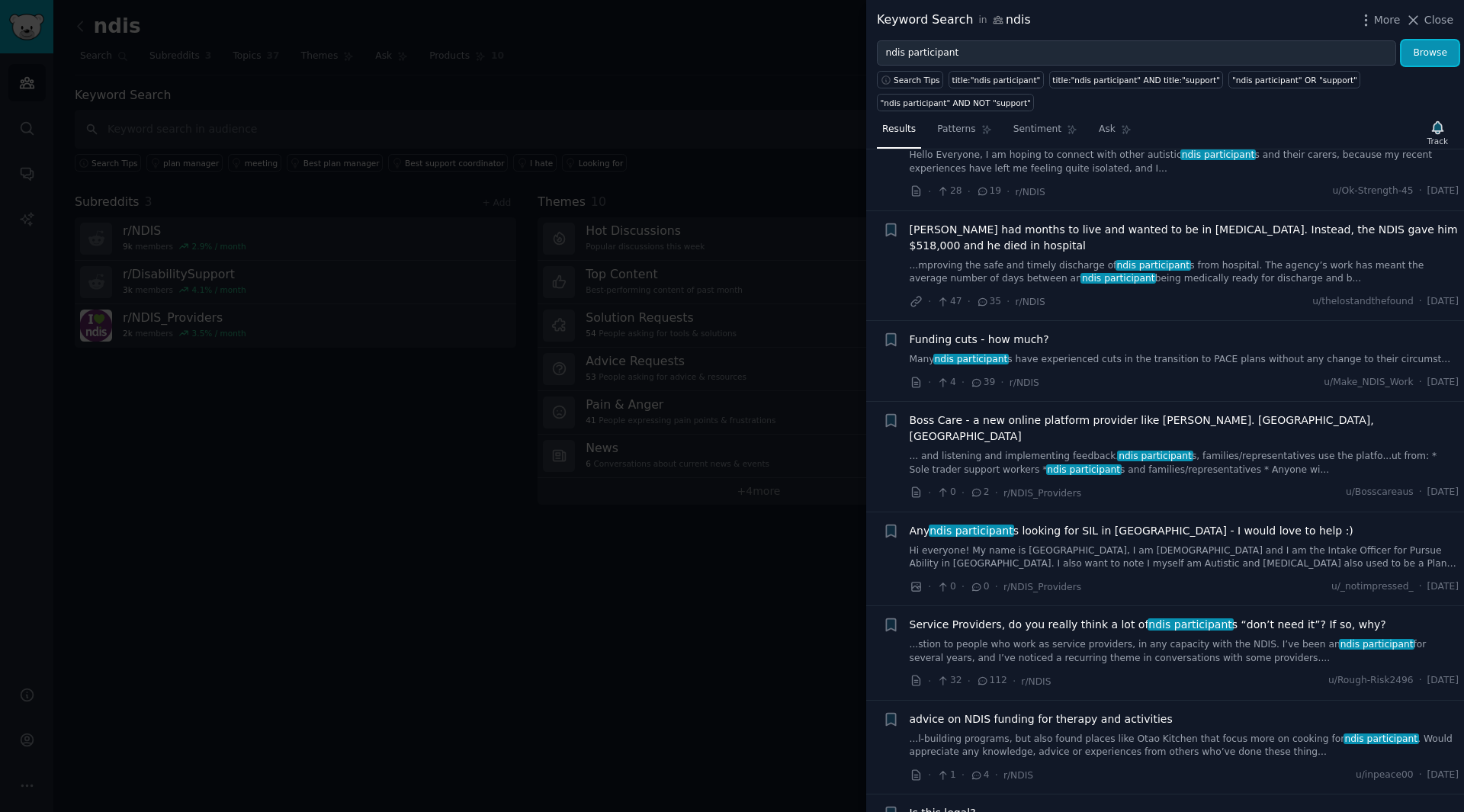
scroll to position [305, 0]
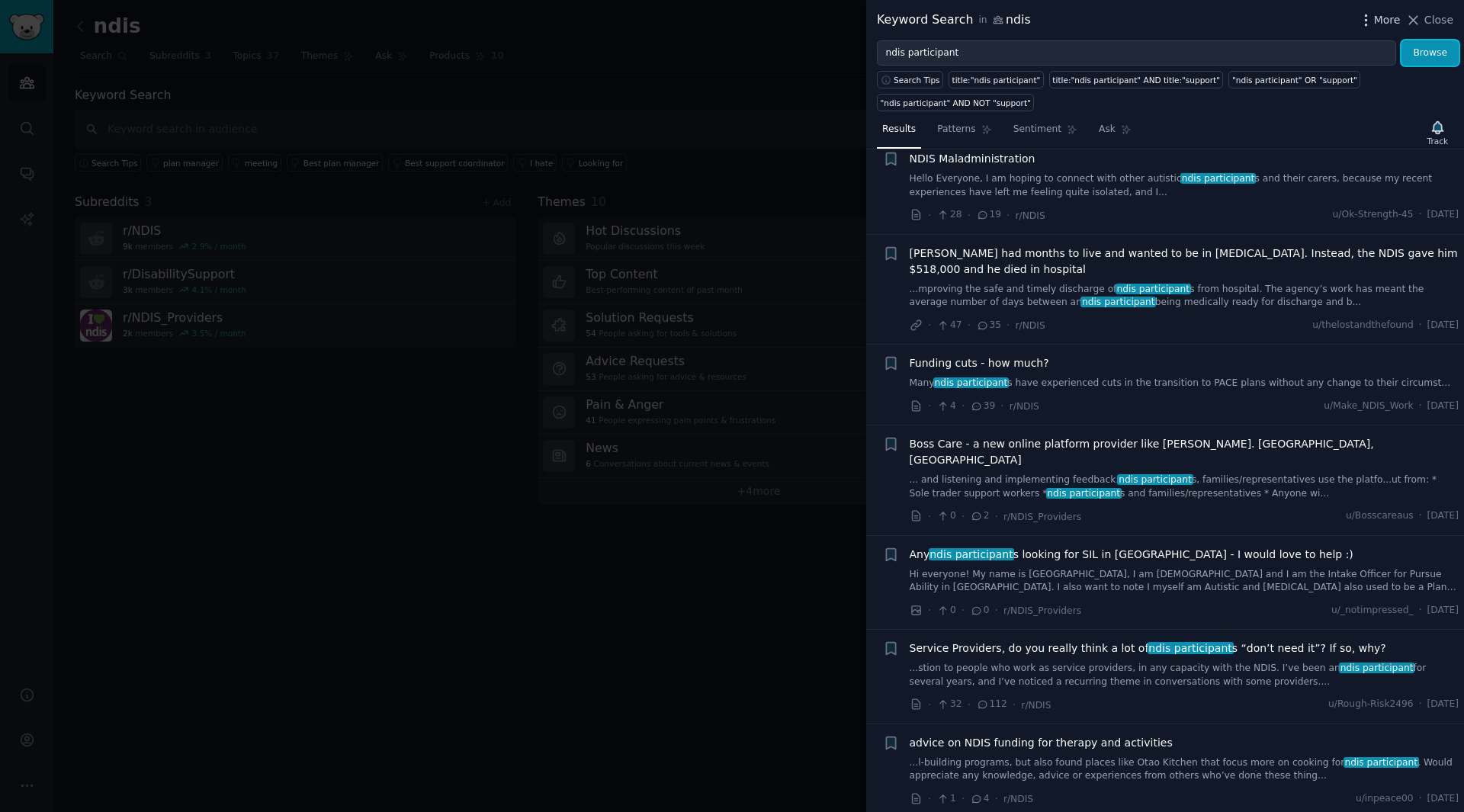
click at [1372, 25] on icon "button" at bounding box center [1366, 20] width 16 height 16
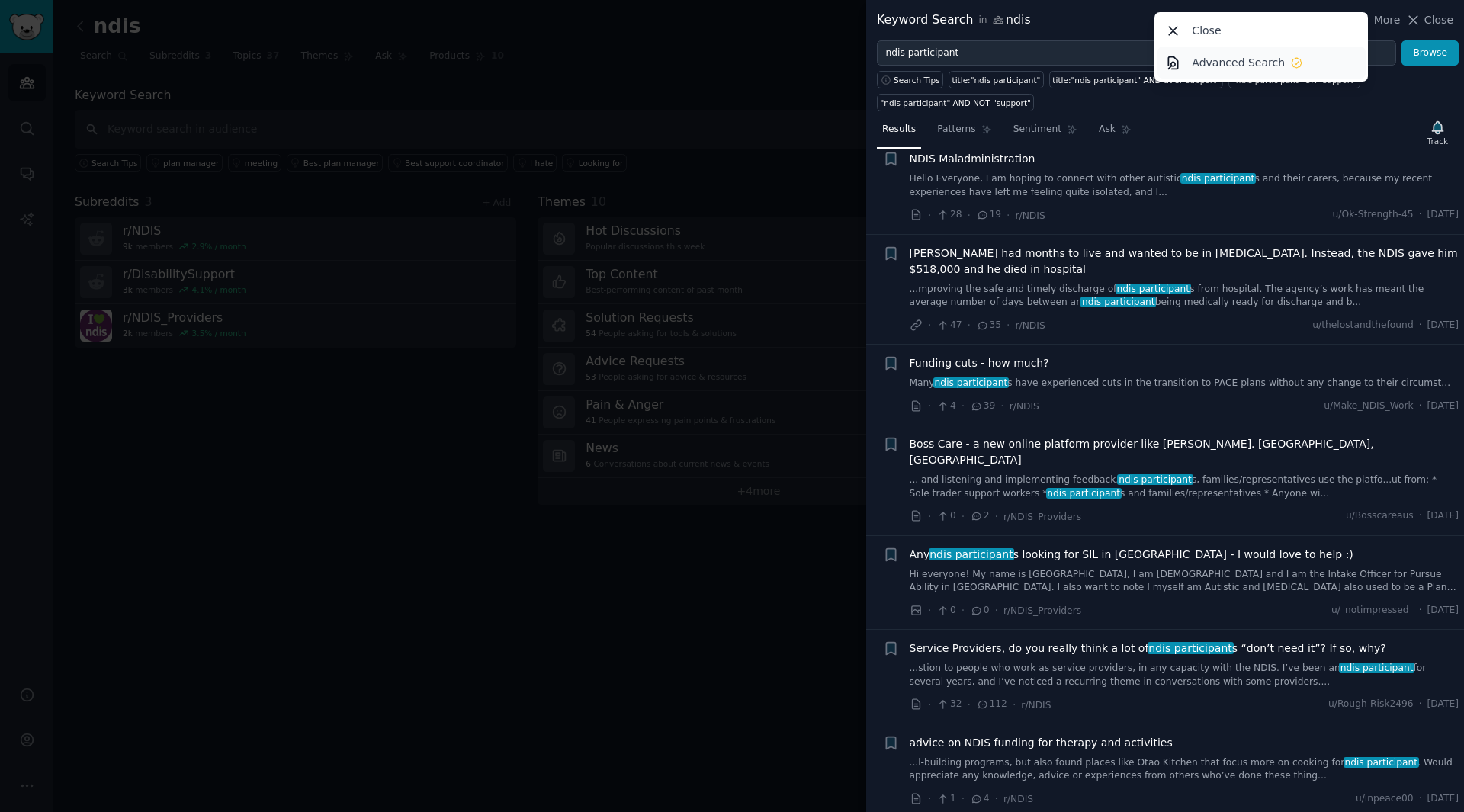
click at [1291, 65] on icon at bounding box center [1297, 63] width 14 height 14
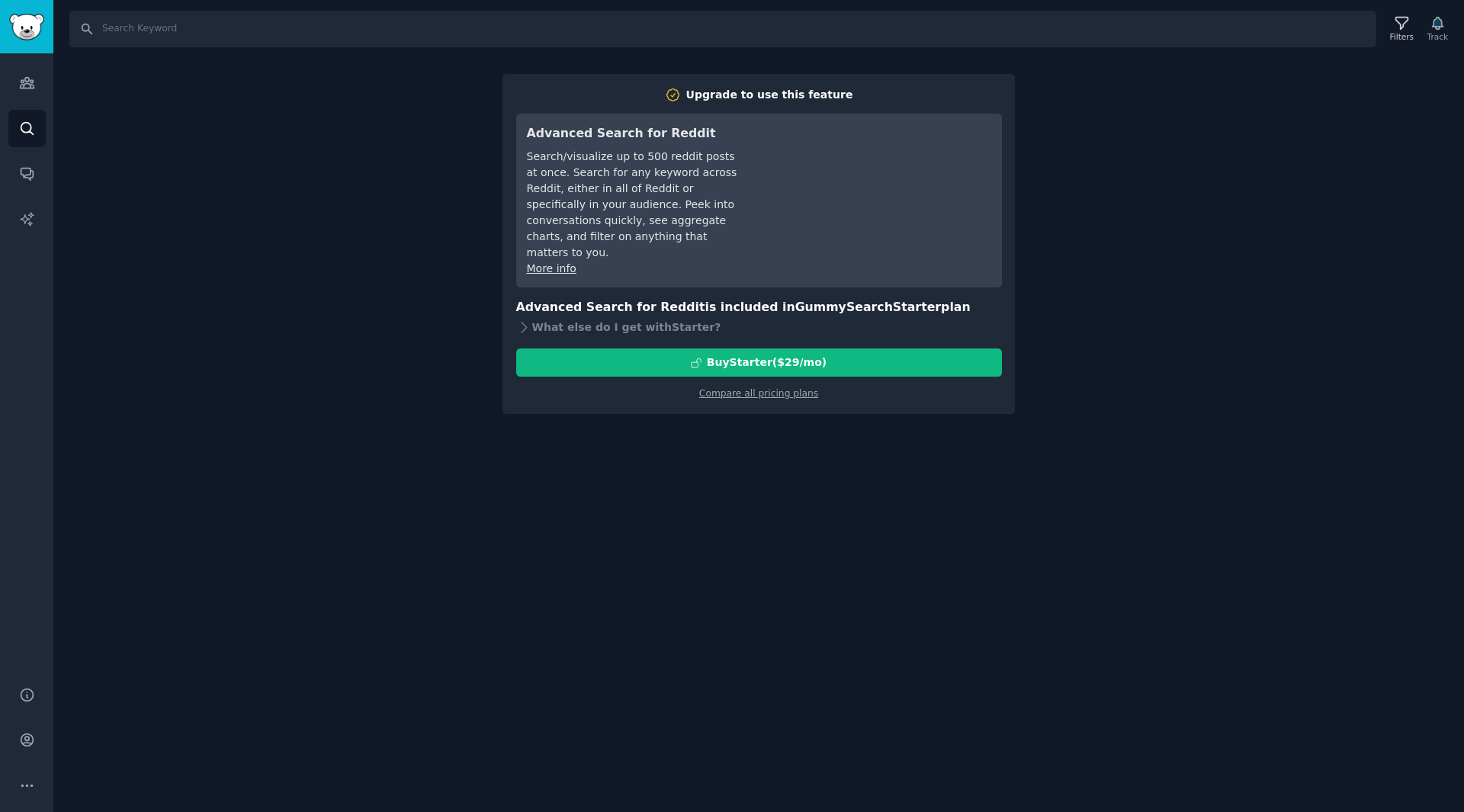
click at [1301, 131] on div "Search Filters Track Upgrade to use this feature Advanced Search for Reddit Sea…" at bounding box center [758, 406] width 1411 height 812
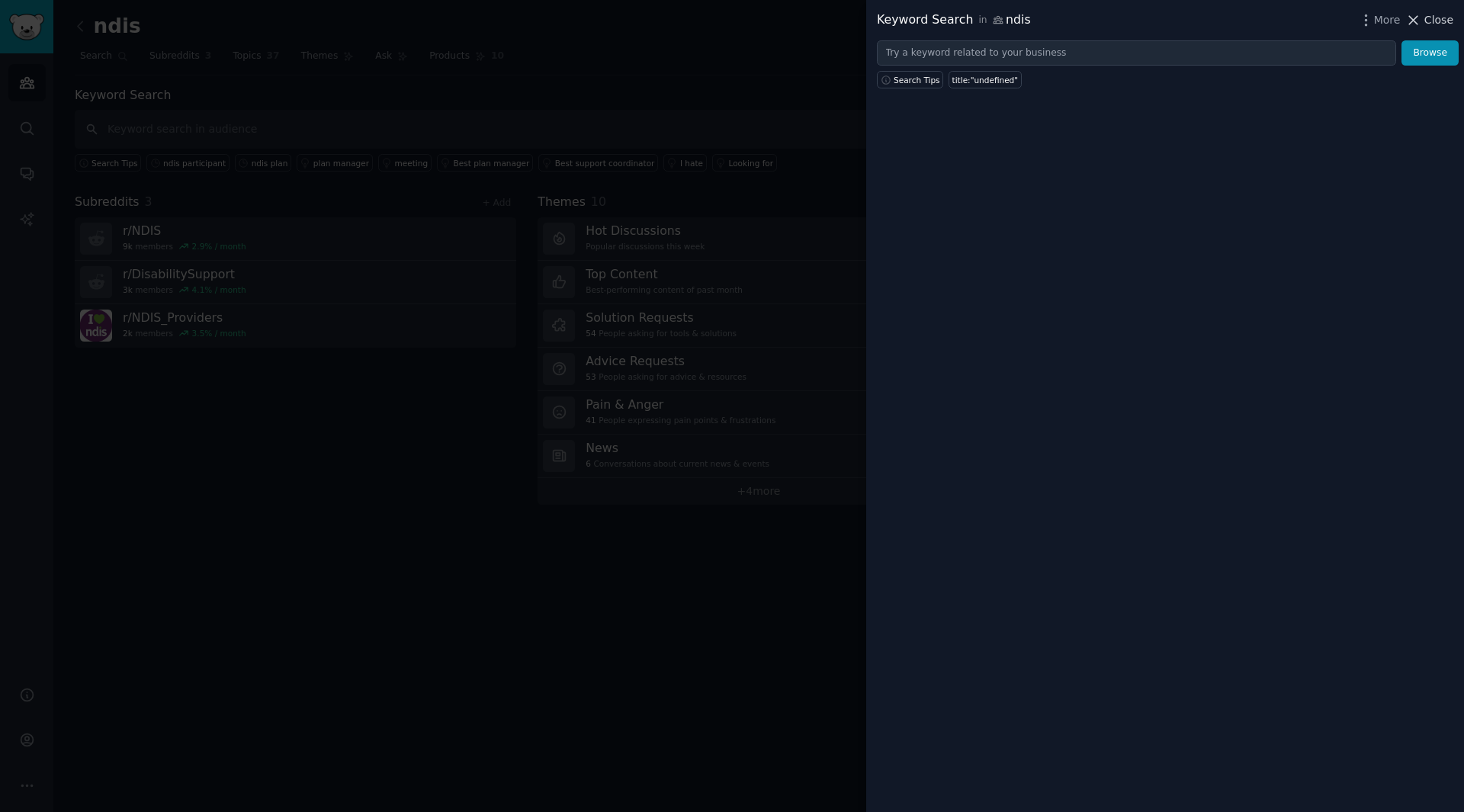
click at [1421, 16] on icon at bounding box center [1413, 20] width 16 height 16
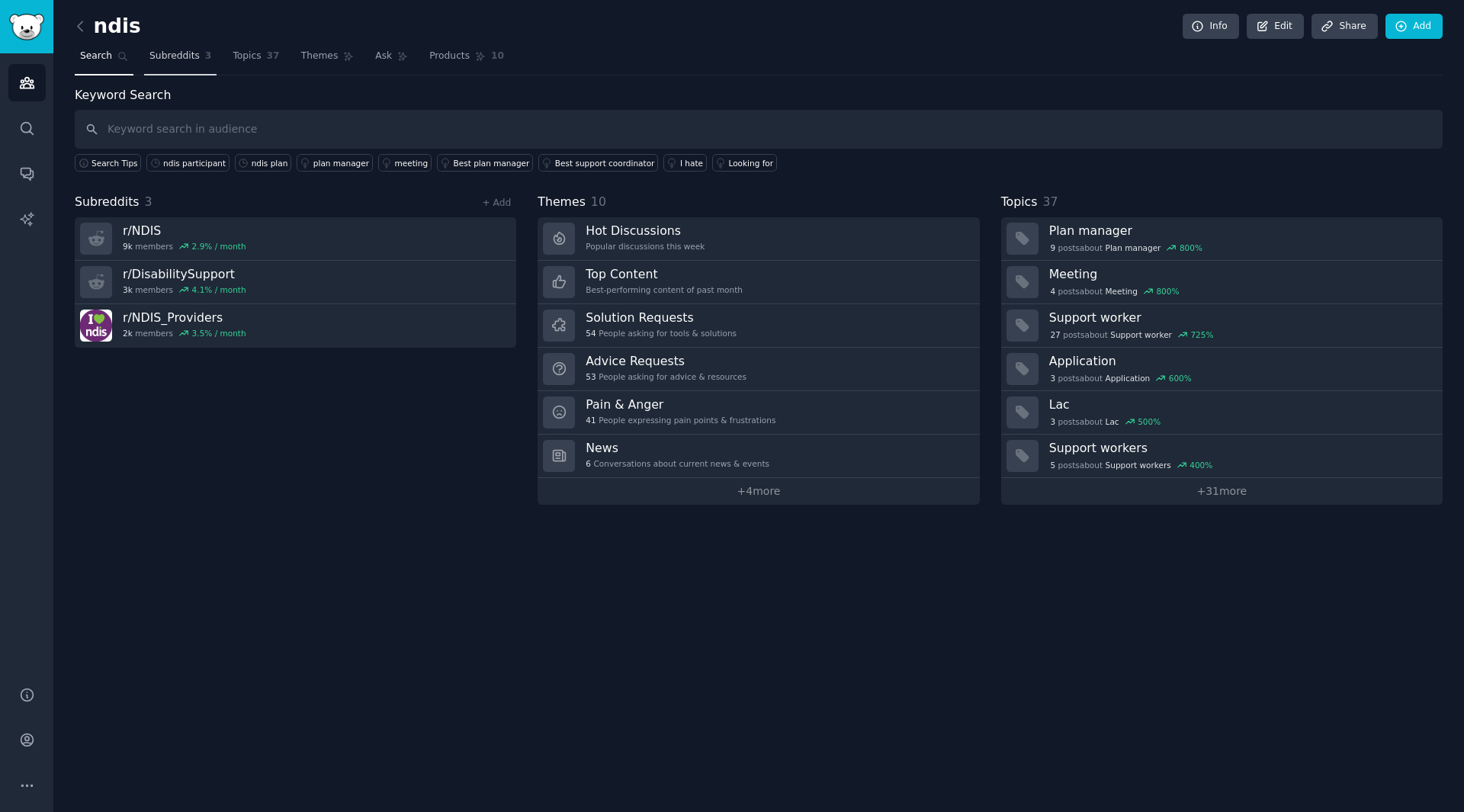
click at [169, 56] on span "Subreddits" at bounding box center [175, 56] width 51 height 14
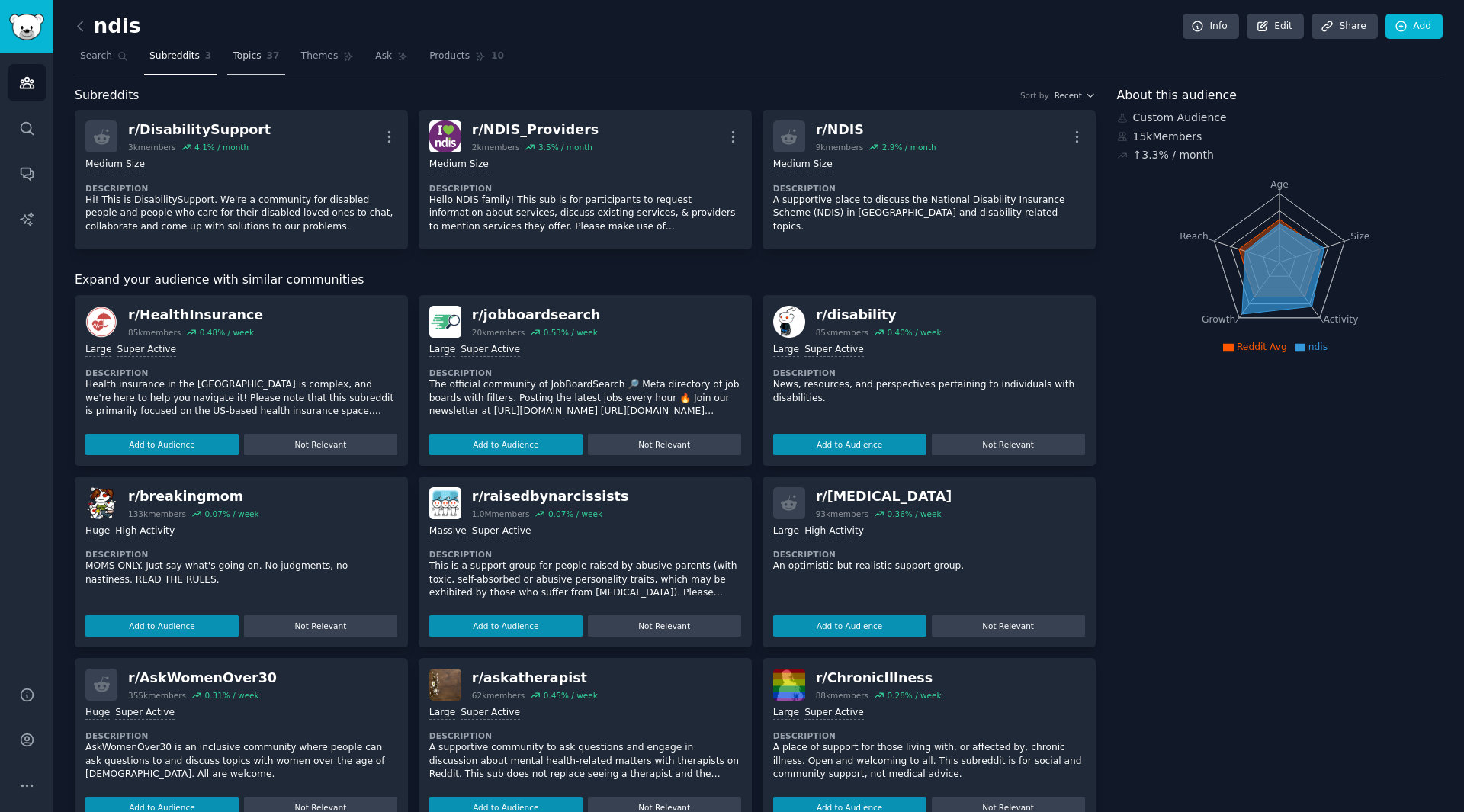
click at [243, 54] on span "Topics" at bounding box center [246, 56] width 28 height 14
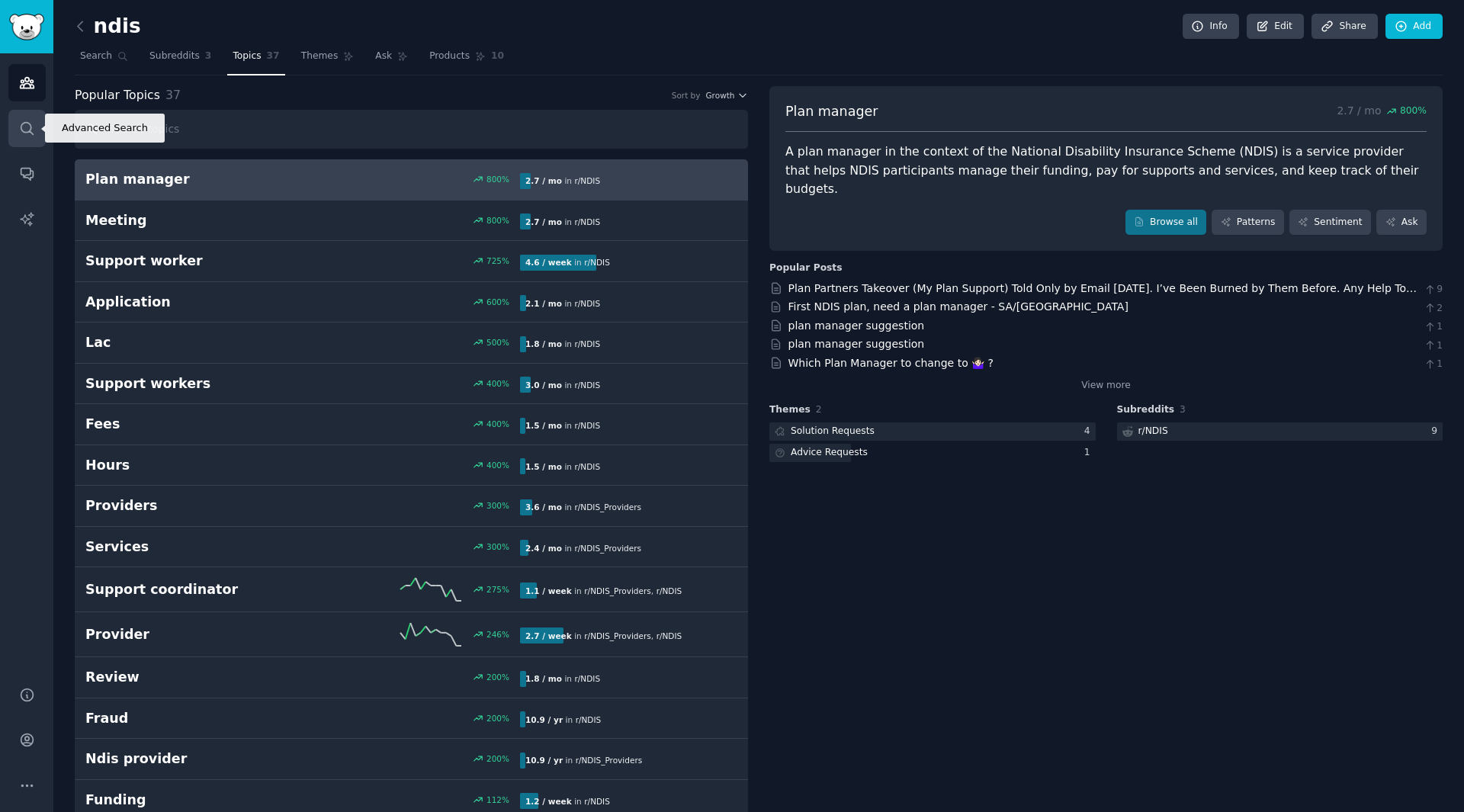
click at [33, 129] on icon "Sidebar" at bounding box center [27, 128] width 16 height 16
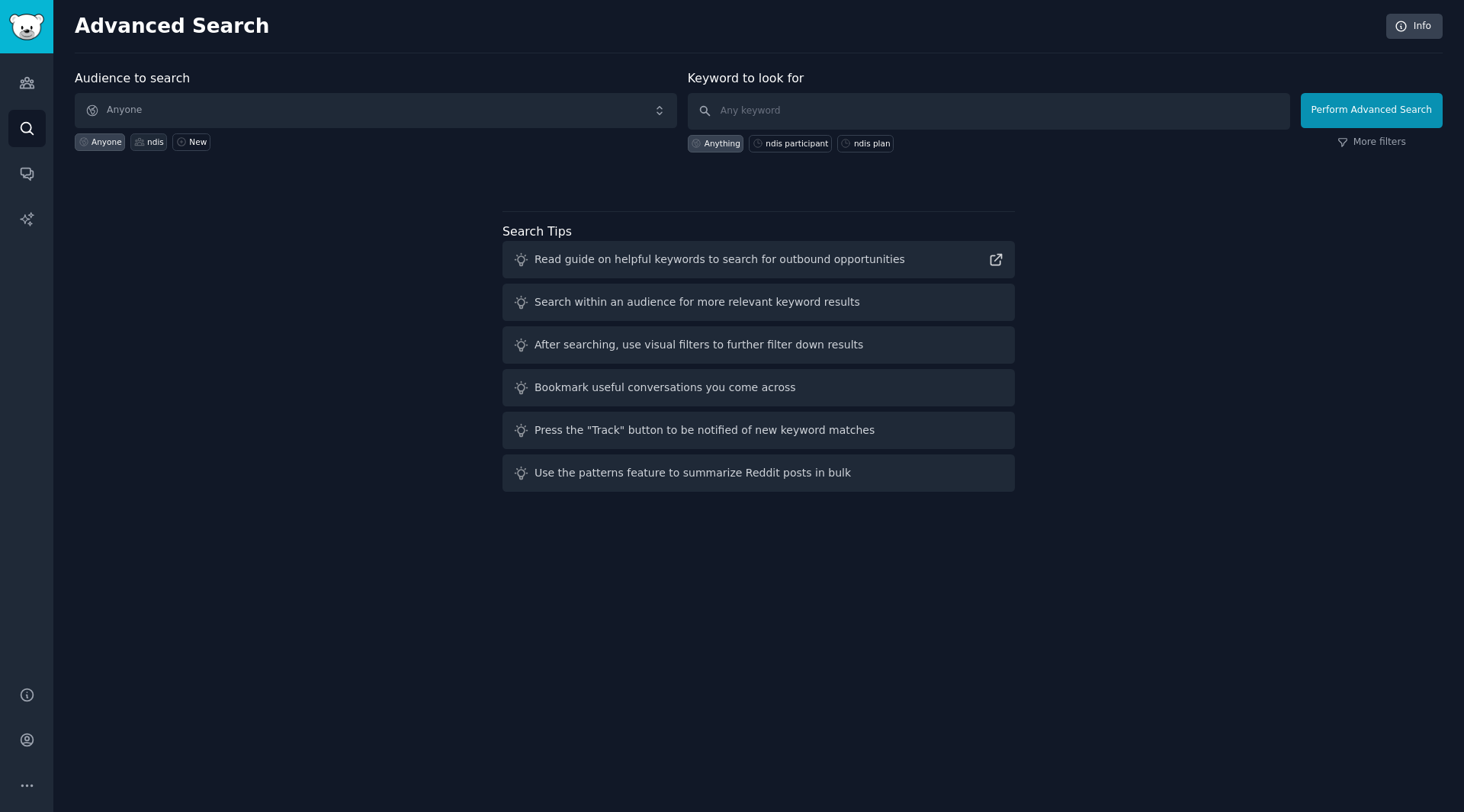
click at [139, 142] on icon at bounding box center [139, 141] width 11 height 11
click at [799, 143] on div "ndis participant" at bounding box center [797, 143] width 62 height 11
type input "ndis participant"
click at [1408, 119] on button "Perform Advanced Search" at bounding box center [1372, 110] width 141 height 35
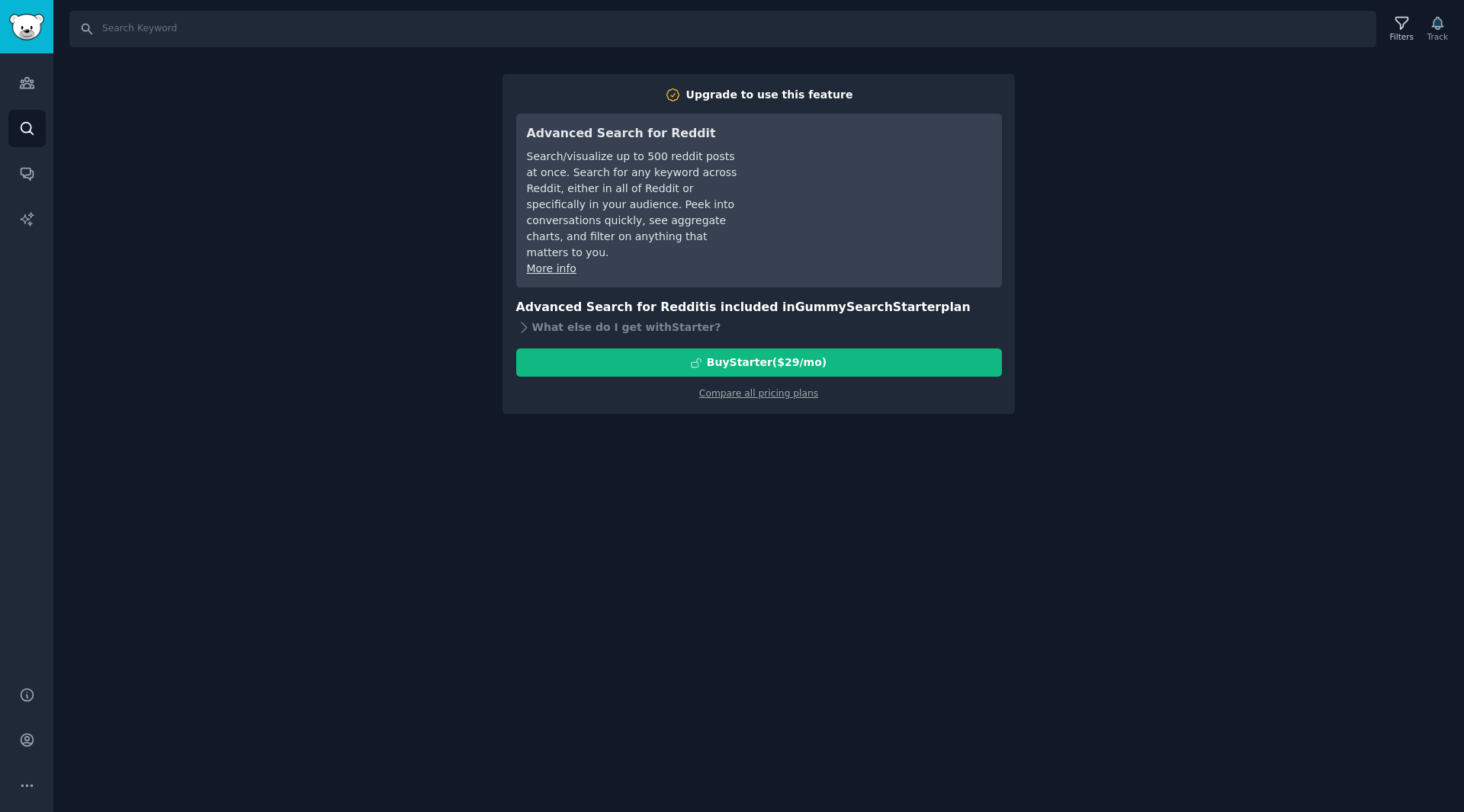
click at [113, 151] on div "Search Filters Track Upgrade to use this feature Advanced Search for Reddit Sea…" at bounding box center [758, 406] width 1411 height 812
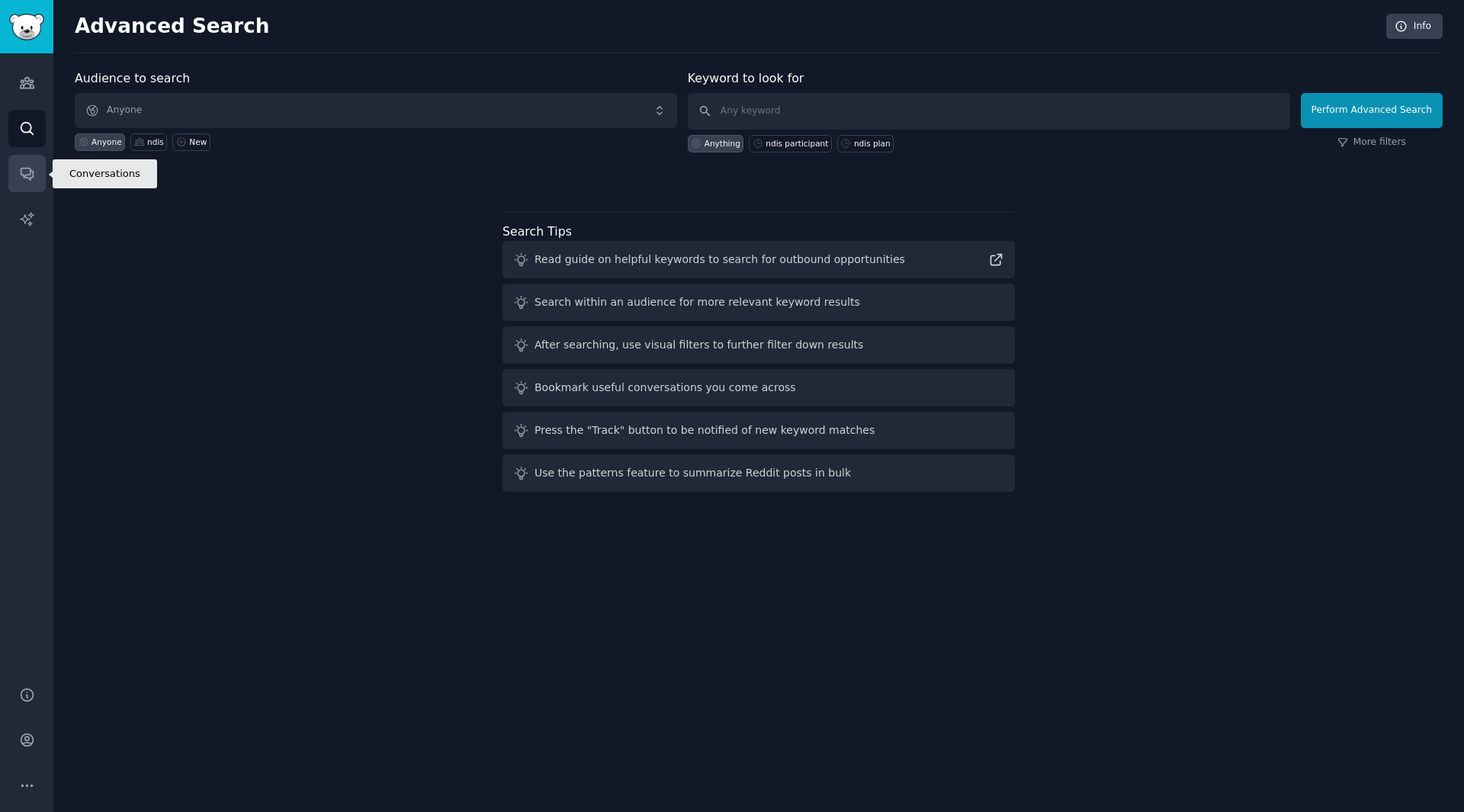
click at [24, 183] on link "Conversations" at bounding box center [27, 173] width 38 height 38
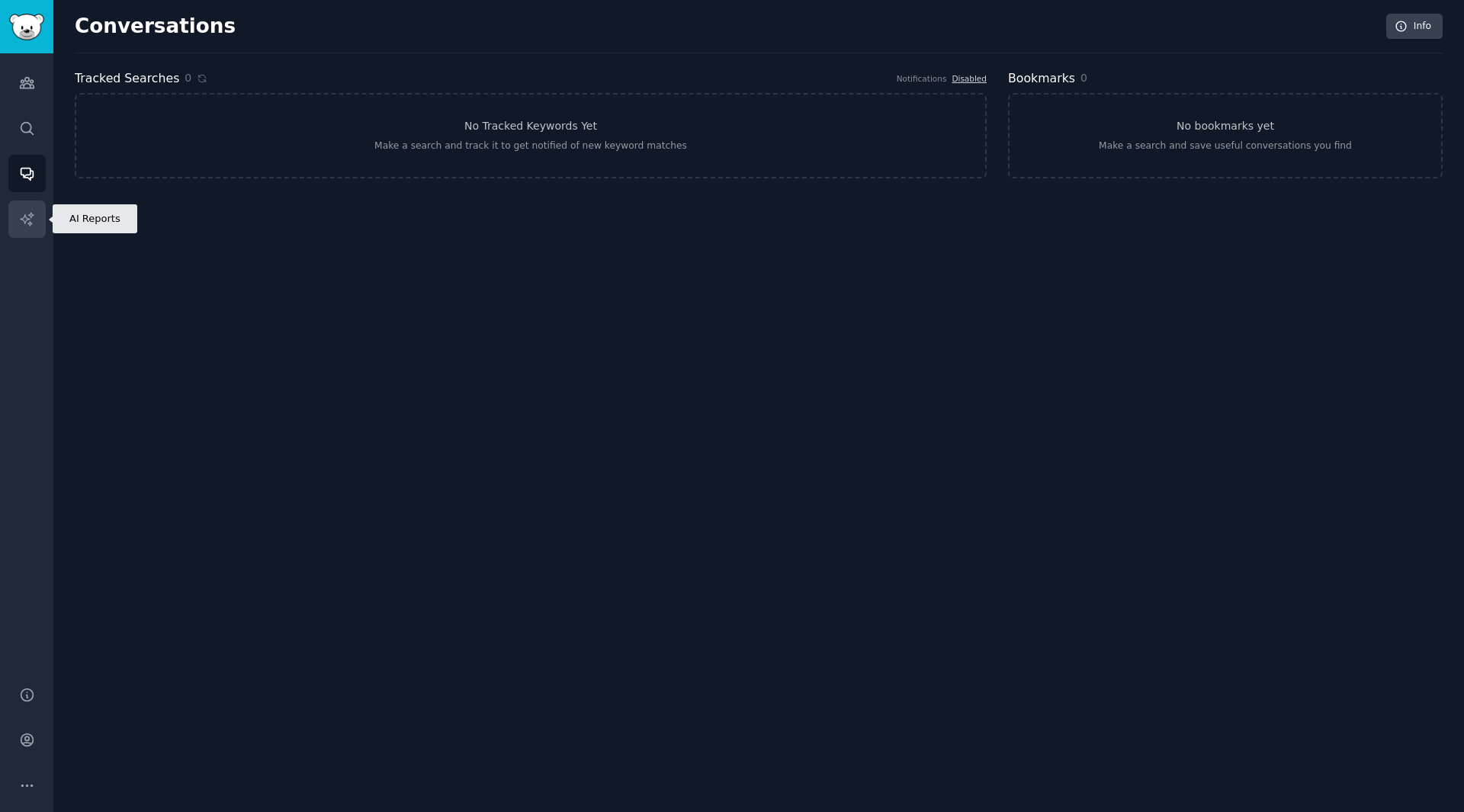
click at [29, 222] on icon "Sidebar" at bounding box center [26, 218] width 13 height 13
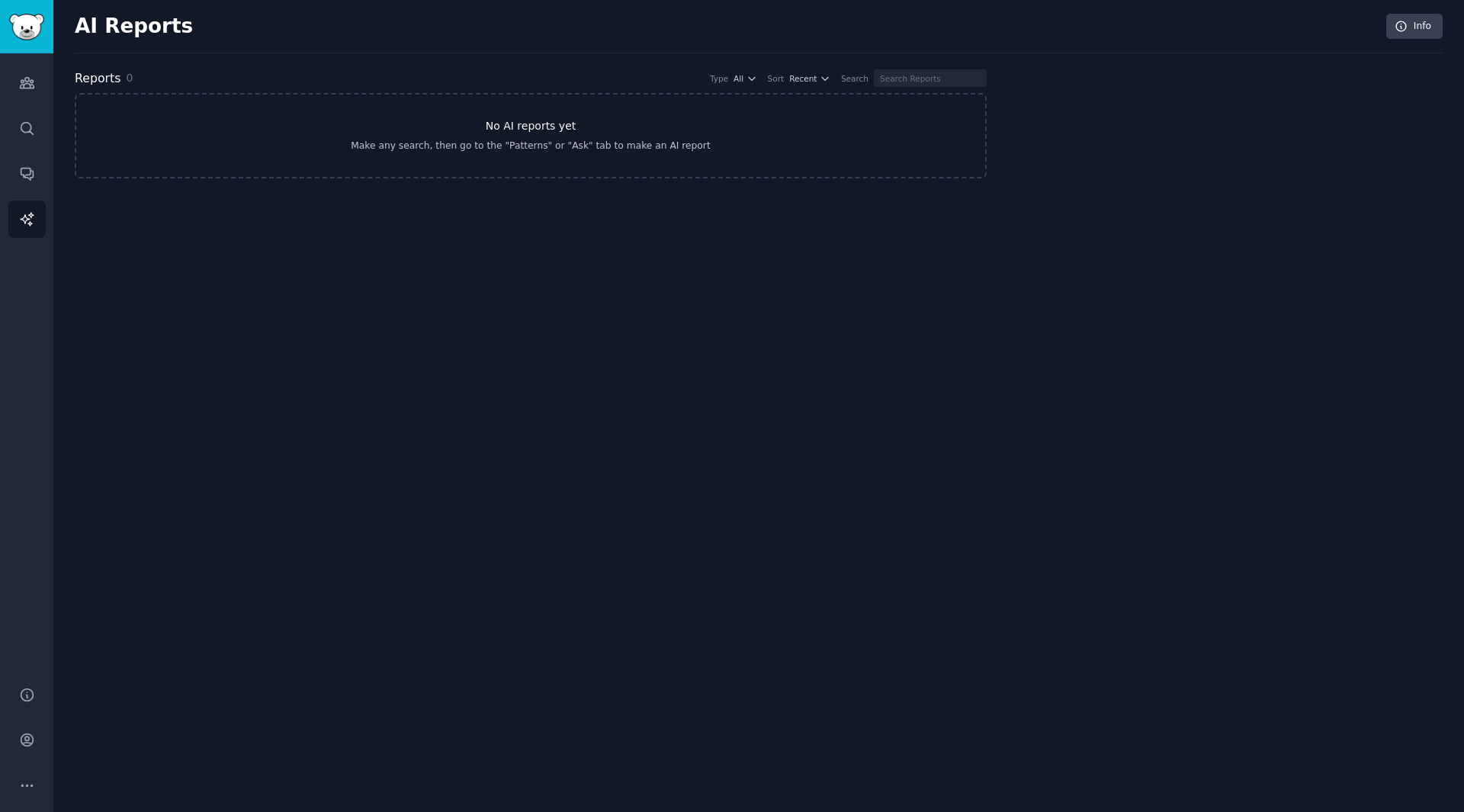
click at [659, 116] on link "No AI reports yet Make any search, then go to the "Patterns" or "Ask" tab to ma…" at bounding box center [530, 136] width 912 height 85
